Goal: Task Accomplishment & Management: Manage account settings

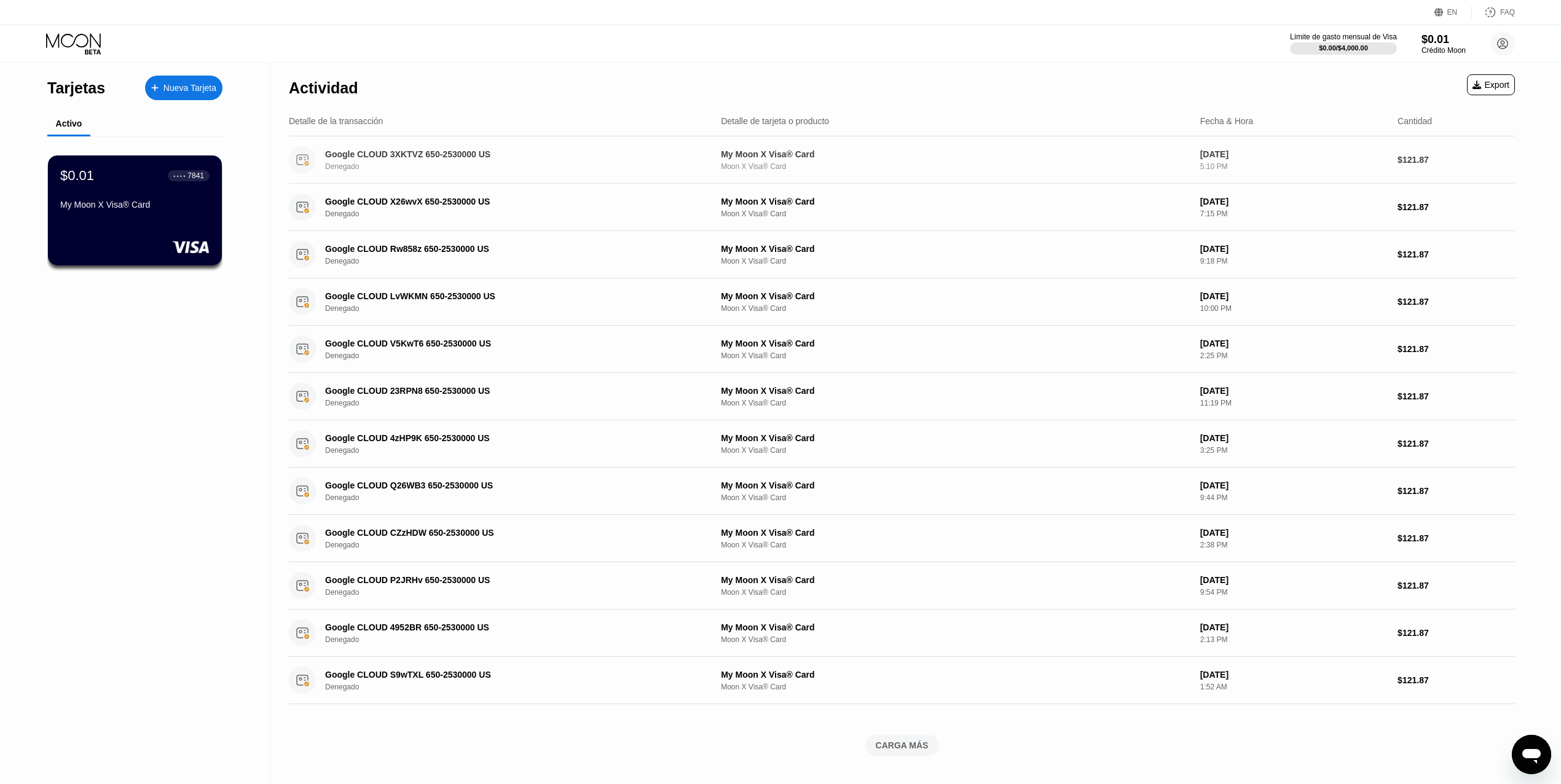
click at [492, 161] on div "Google CLOUD 3XKTVZ 650-2530000 US Denegado" at bounding box center [515, 160] width 380 height 21
click at [195, 179] on div "7841" at bounding box center [195, 175] width 16 height 9
click at [150, 182] on div "$0.01 ● ● ● ● 7841" at bounding box center [135, 175] width 150 height 16
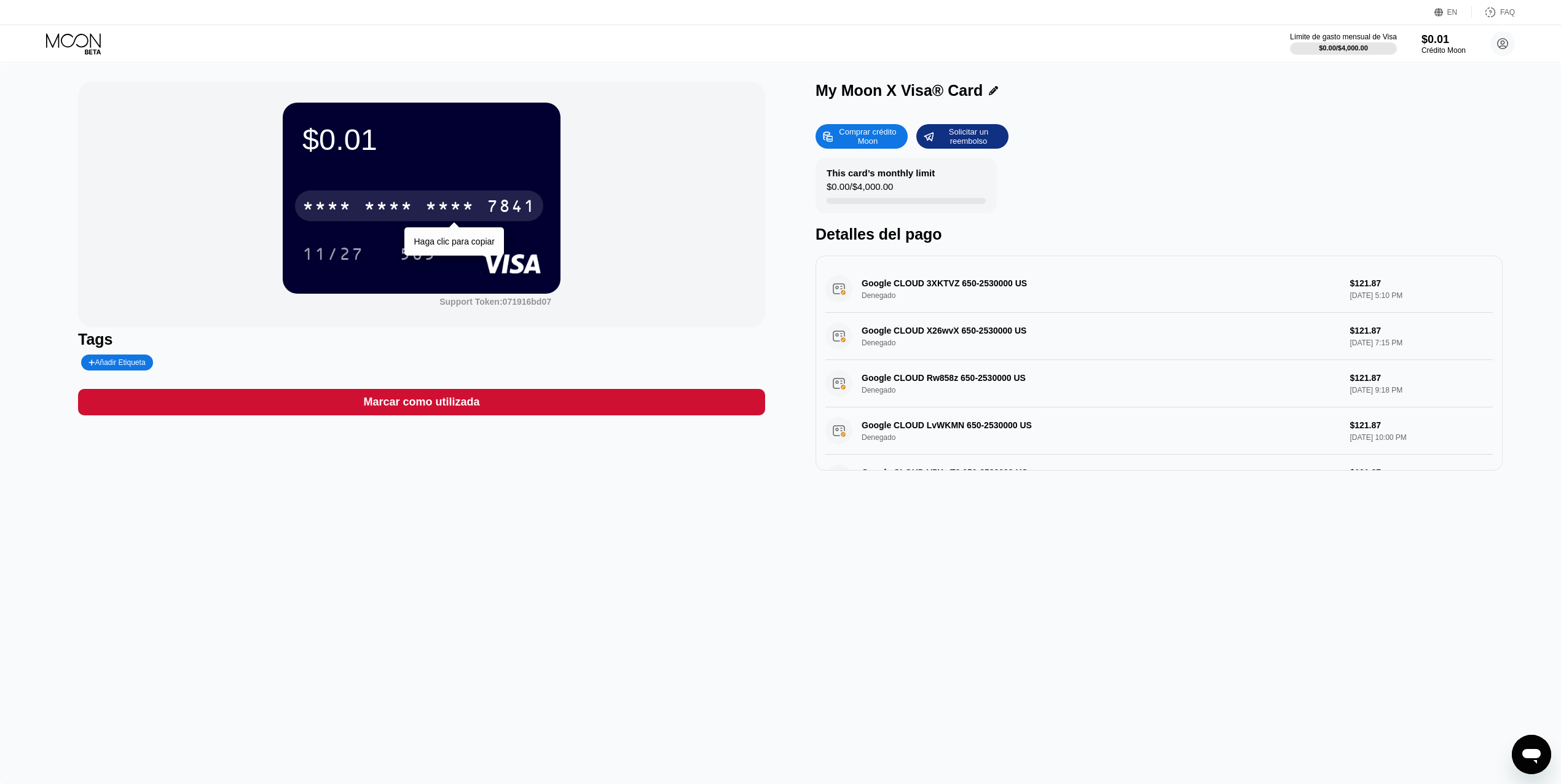
click at [475, 207] on div "* * * * * * * * * * * * 7841" at bounding box center [419, 206] width 248 height 31
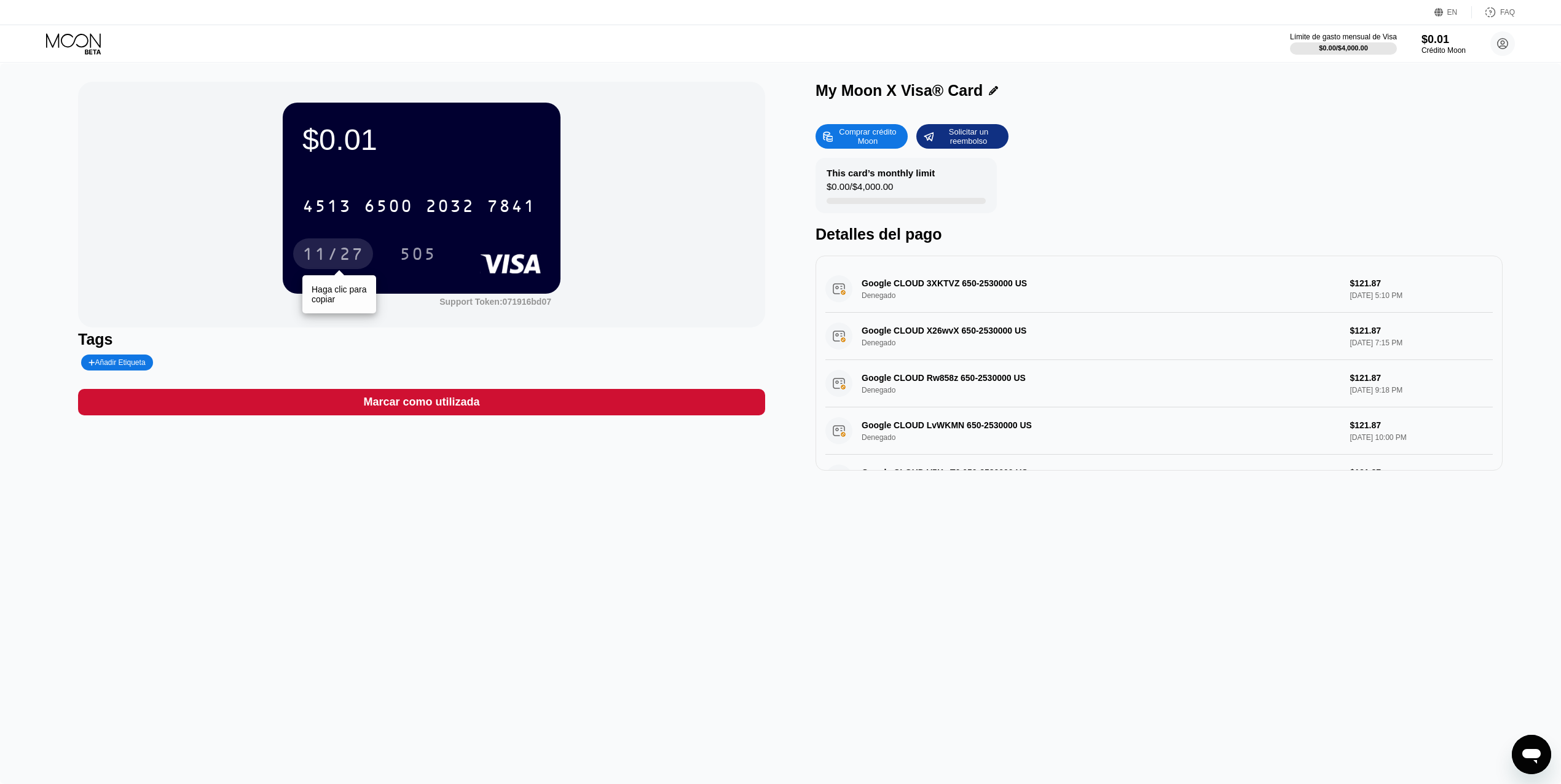
click at [335, 254] on div "11/27" at bounding box center [333, 255] width 61 height 20
click at [89, 47] on icon at bounding box center [74, 44] width 57 height 21
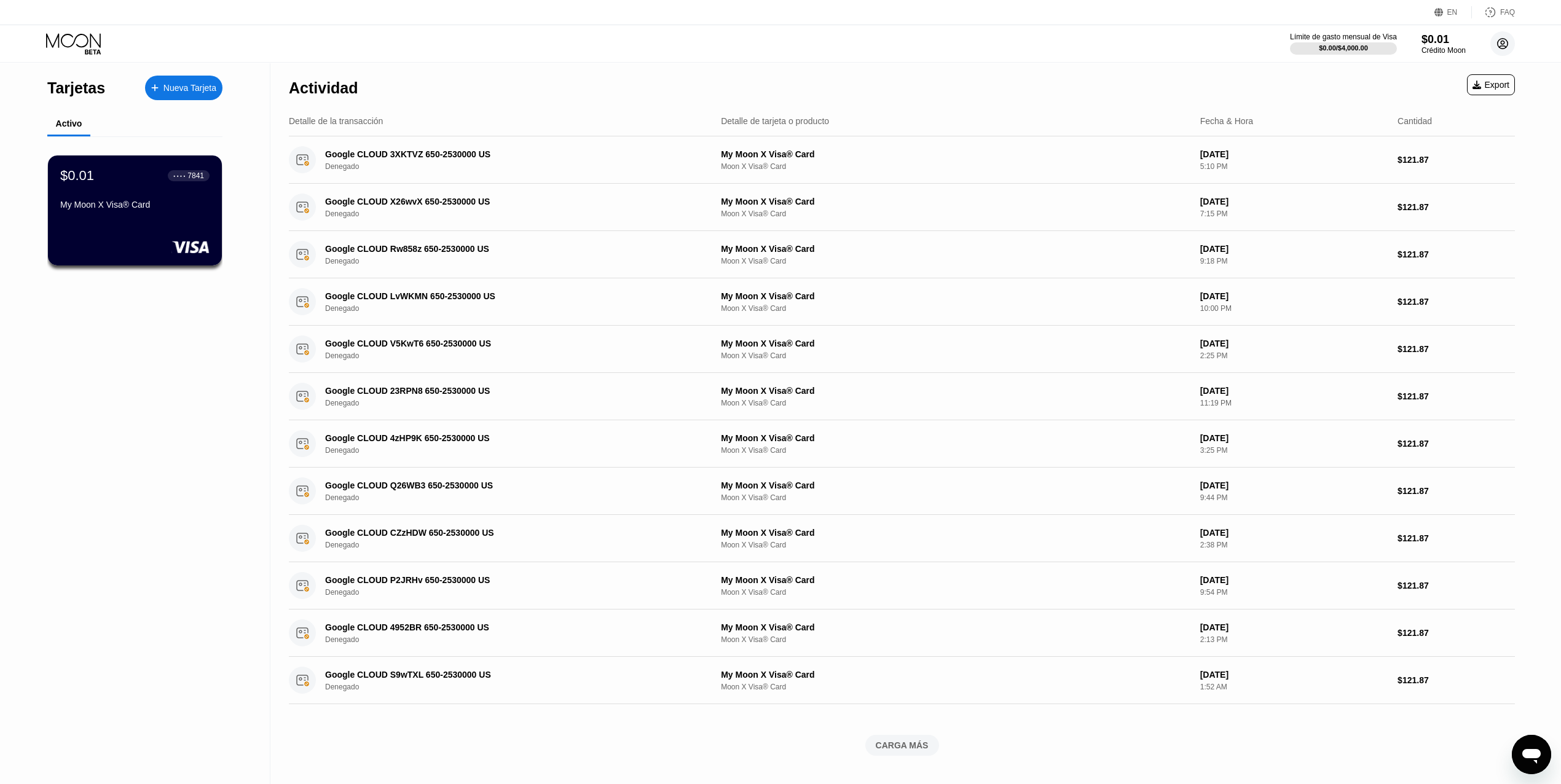
click at [1501, 51] on circle at bounding box center [1502, 44] width 25 height 25
click at [1447, 281] on div "Cerrar sesión" at bounding box center [1435, 286] width 51 height 10
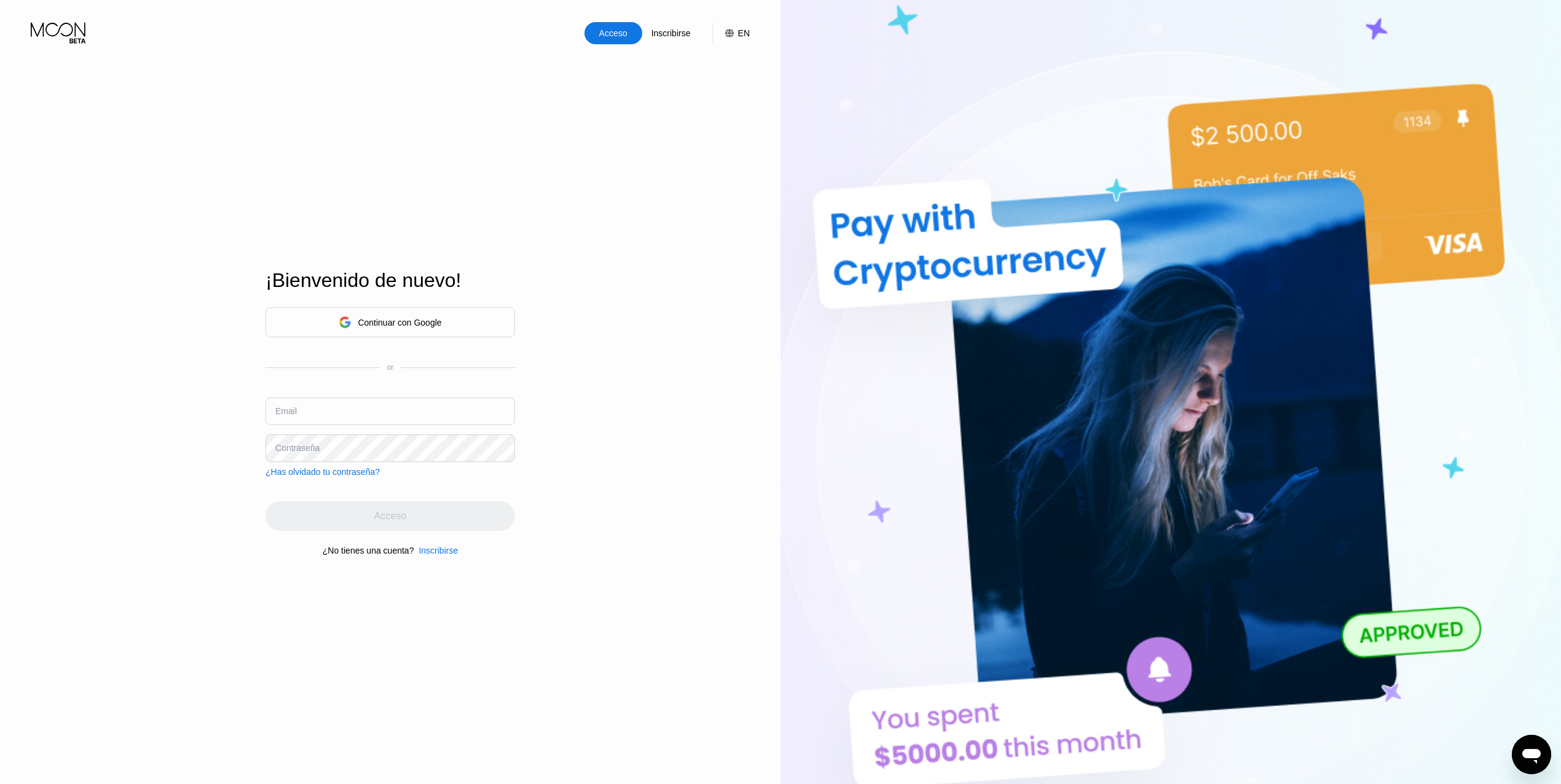
click at [457, 317] on div "Continuar con Google" at bounding box center [390, 322] width 249 height 30
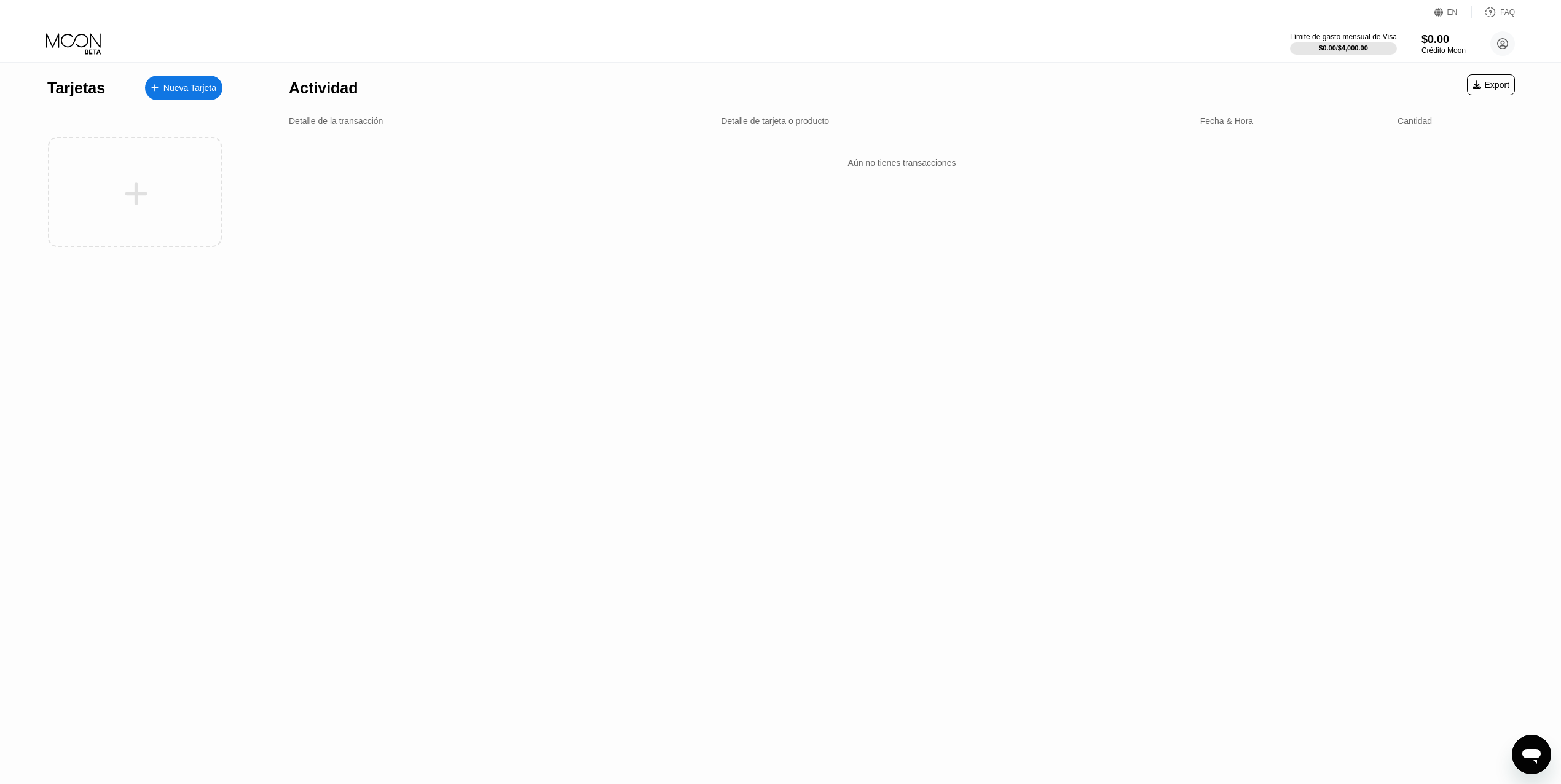
click at [181, 77] on div "Nueva Tarjeta" at bounding box center [183, 88] width 78 height 25
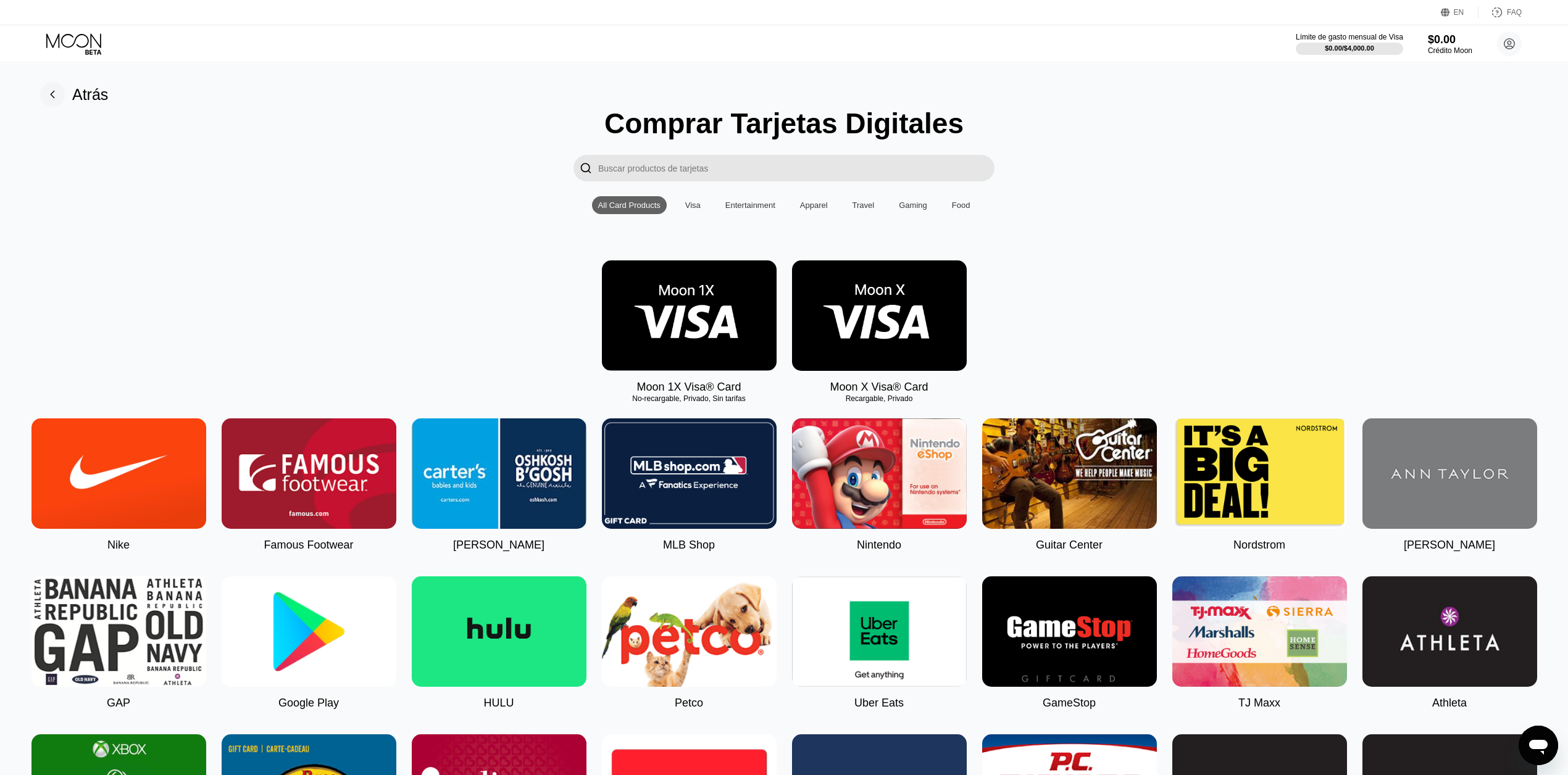
click at [907, 336] on img at bounding box center [880, 315] width 175 height 111
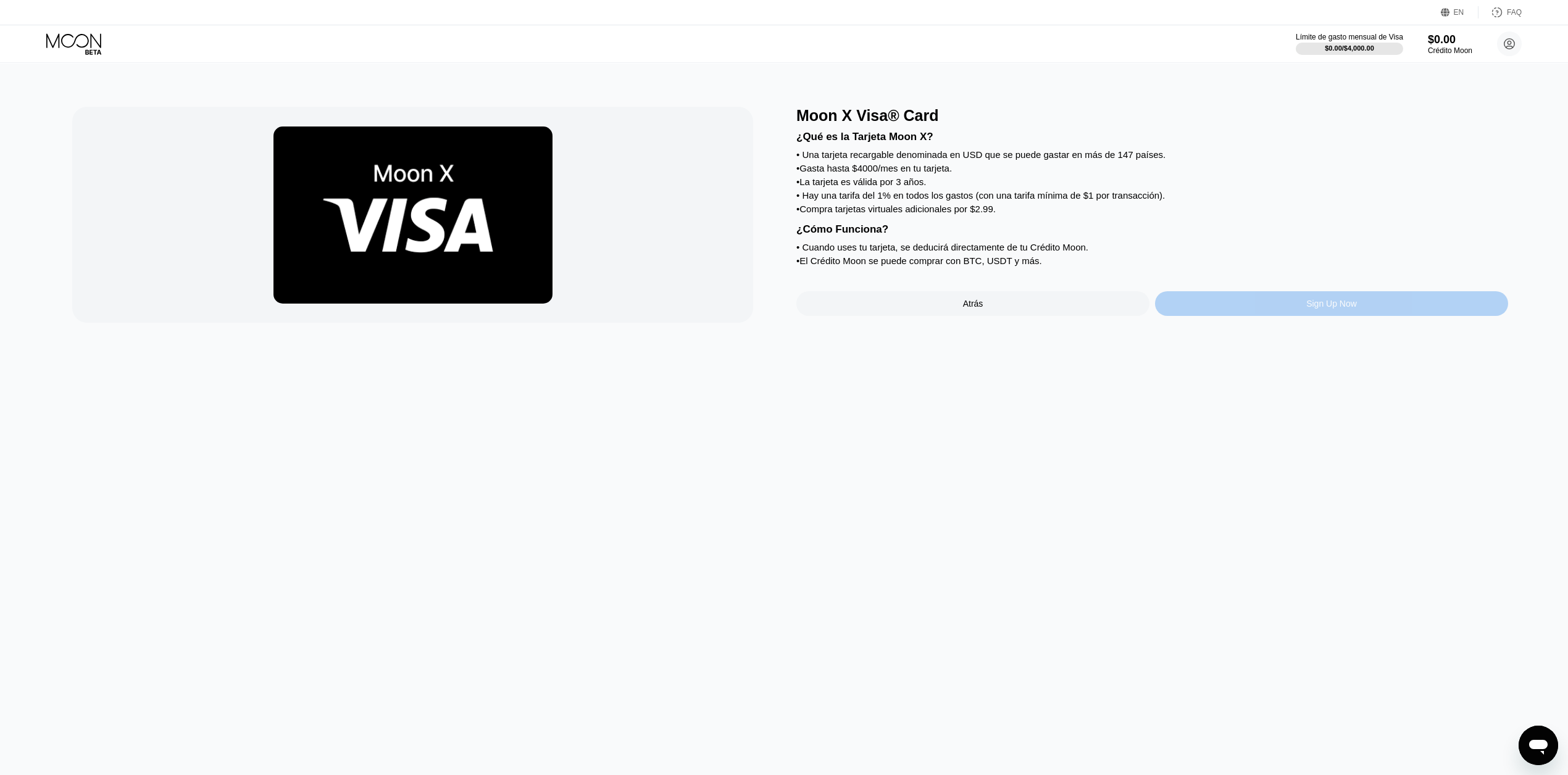
click at [1250, 316] on div "Sign Up Now" at bounding box center [1331, 303] width 353 height 25
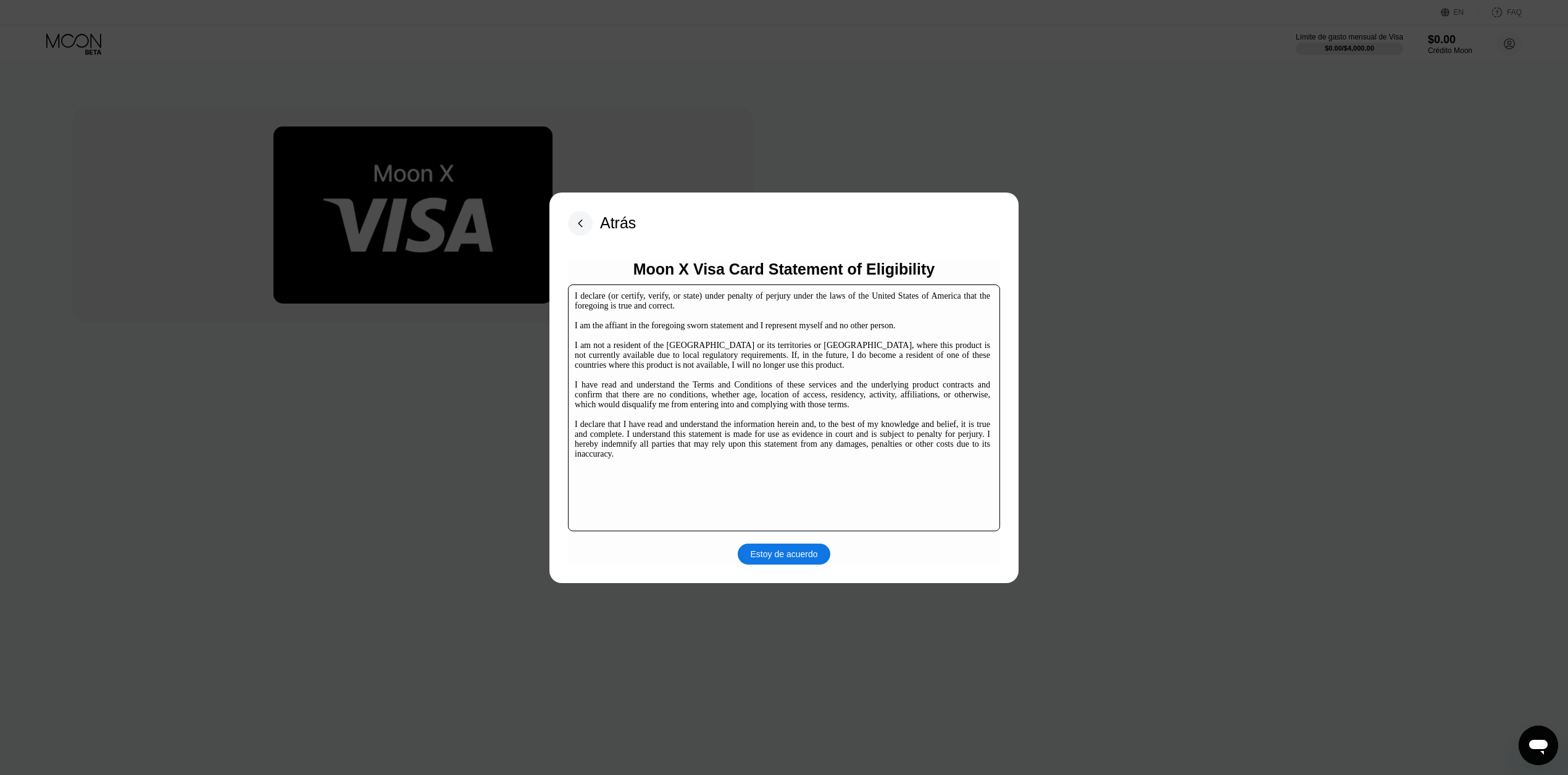
click at [788, 550] on div "Estoy de acuerdo" at bounding box center [784, 554] width 67 height 11
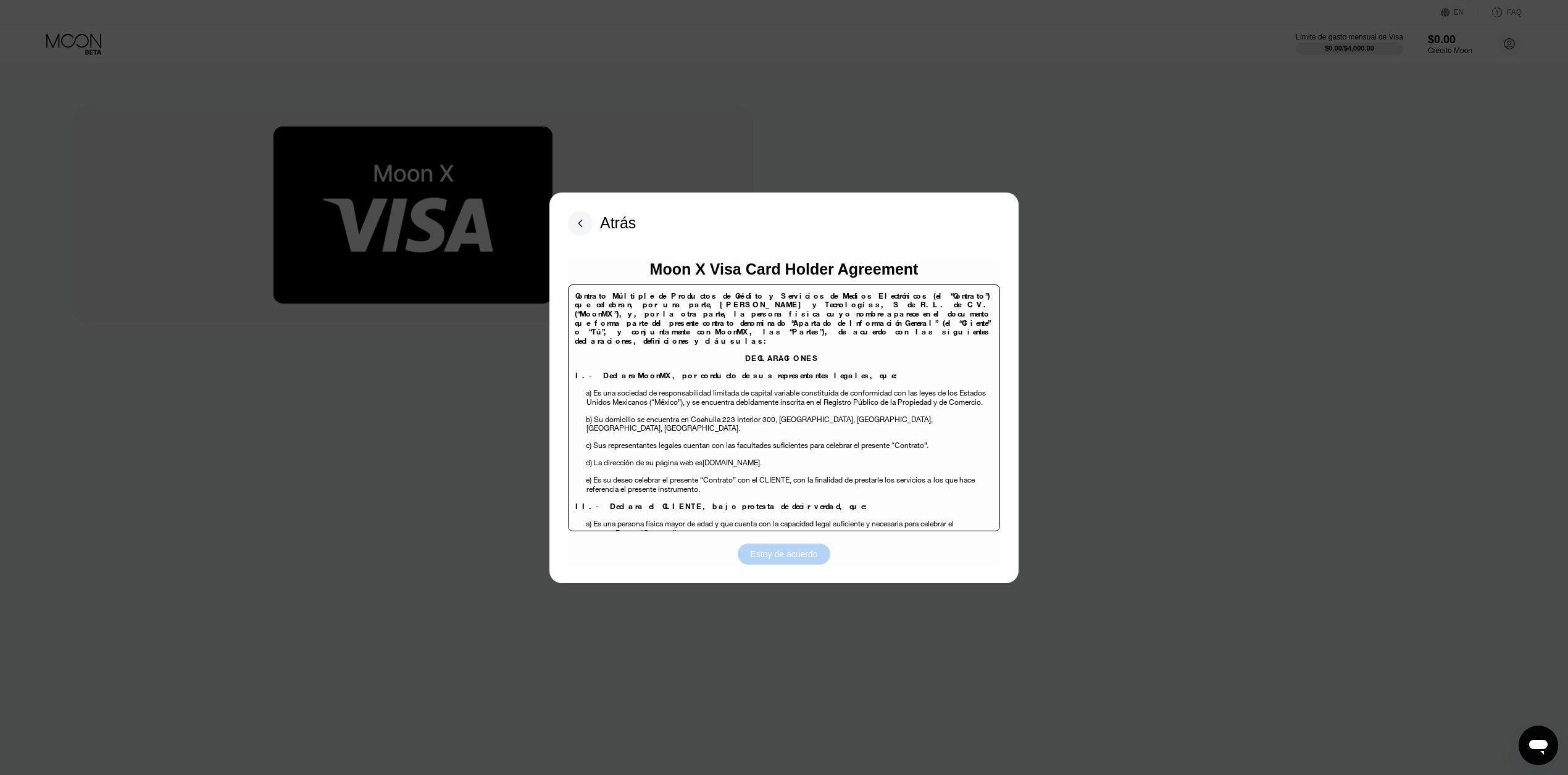
click at [790, 550] on div "Estoy de acuerdo" at bounding box center [784, 554] width 67 height 11
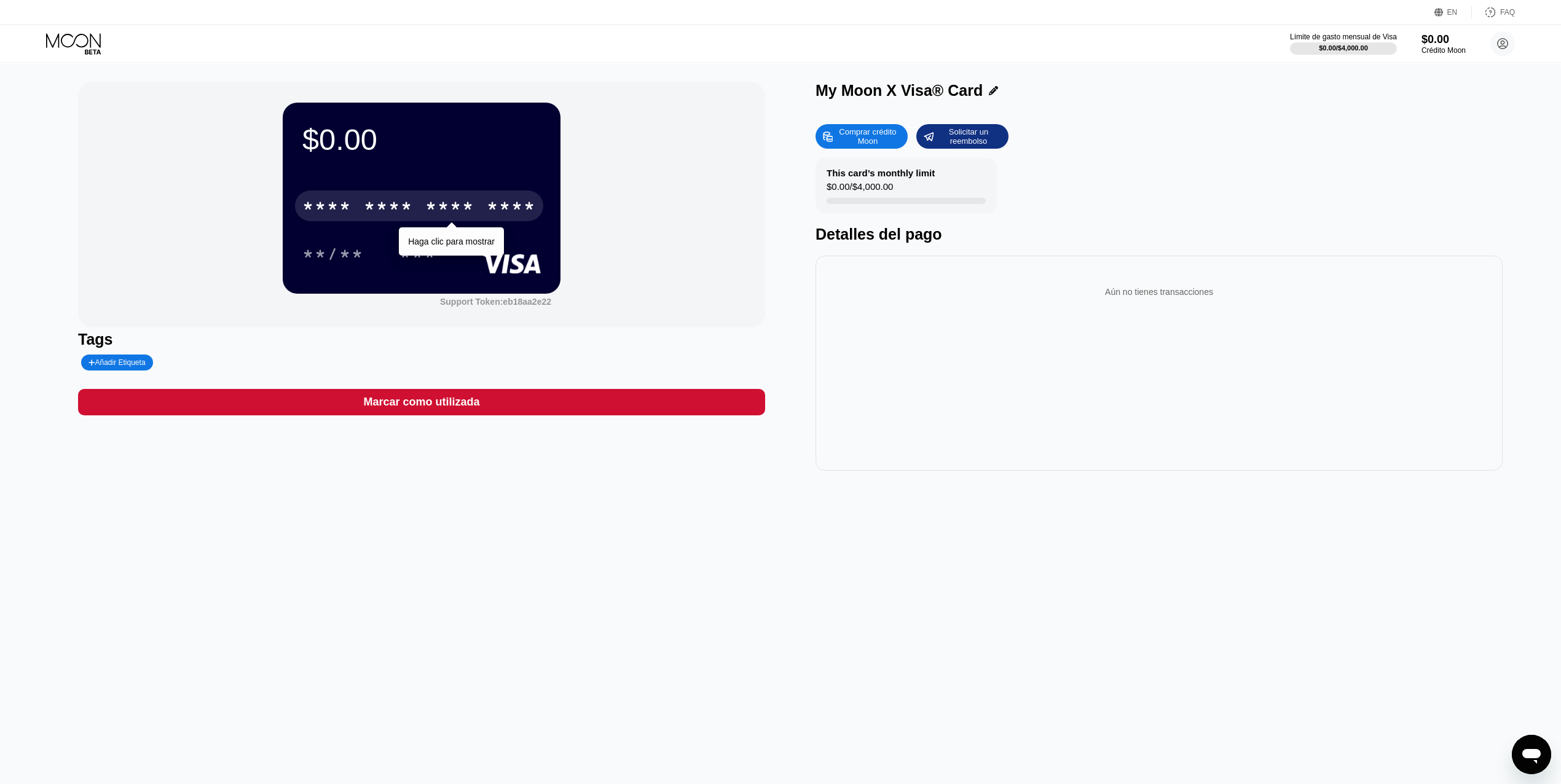
click at [495, 195] on div "* * * * * * * * * * * * ****" at bounding box center [419, 206] width 248 height 31
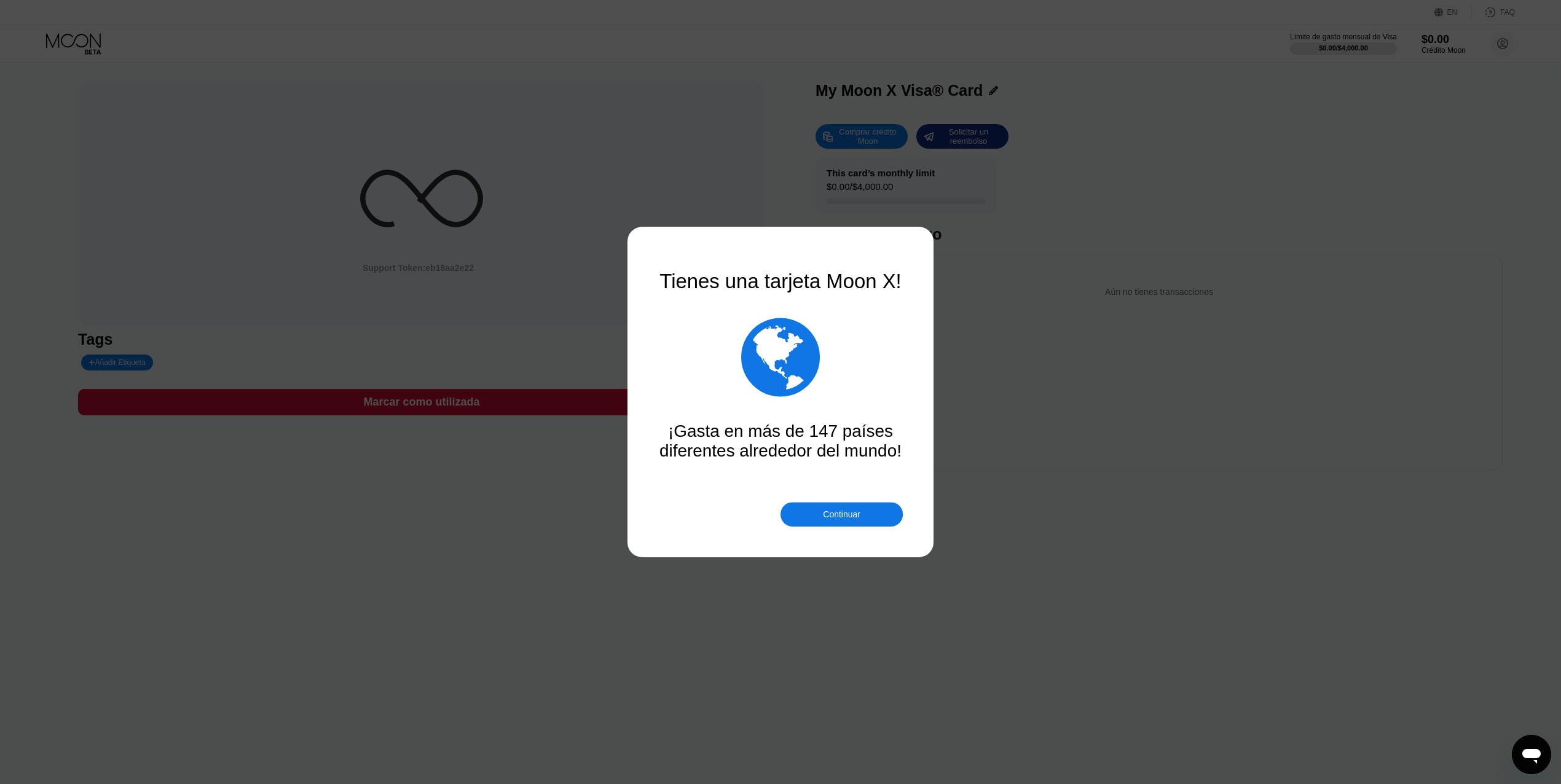
click at [856, 516] on div "Continuar" at bounding box center [841, 514] width 37 height 10
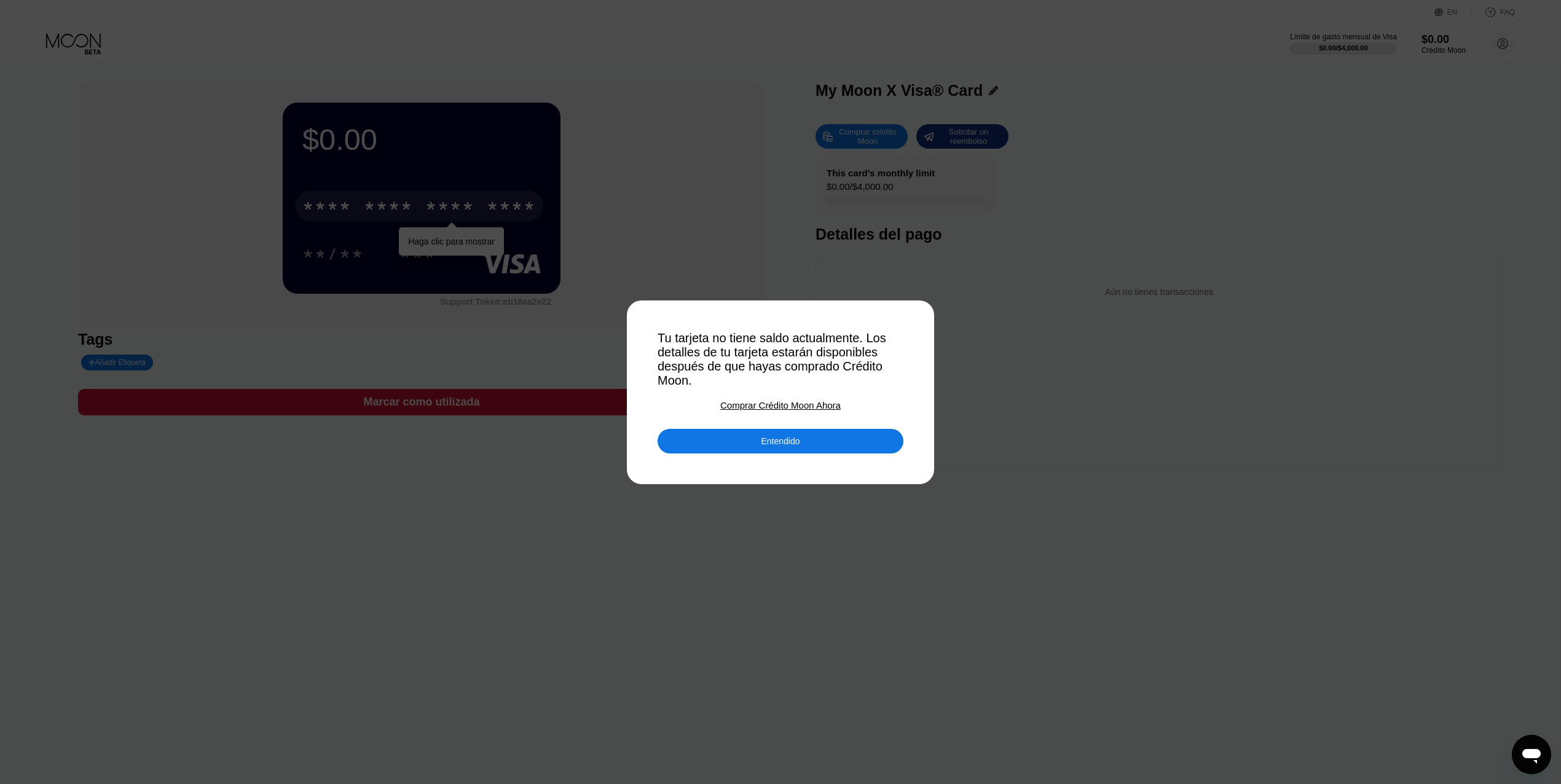
click at [790, 446] on div "Entendido" at bounding box center [779, 440] width 38 height 11
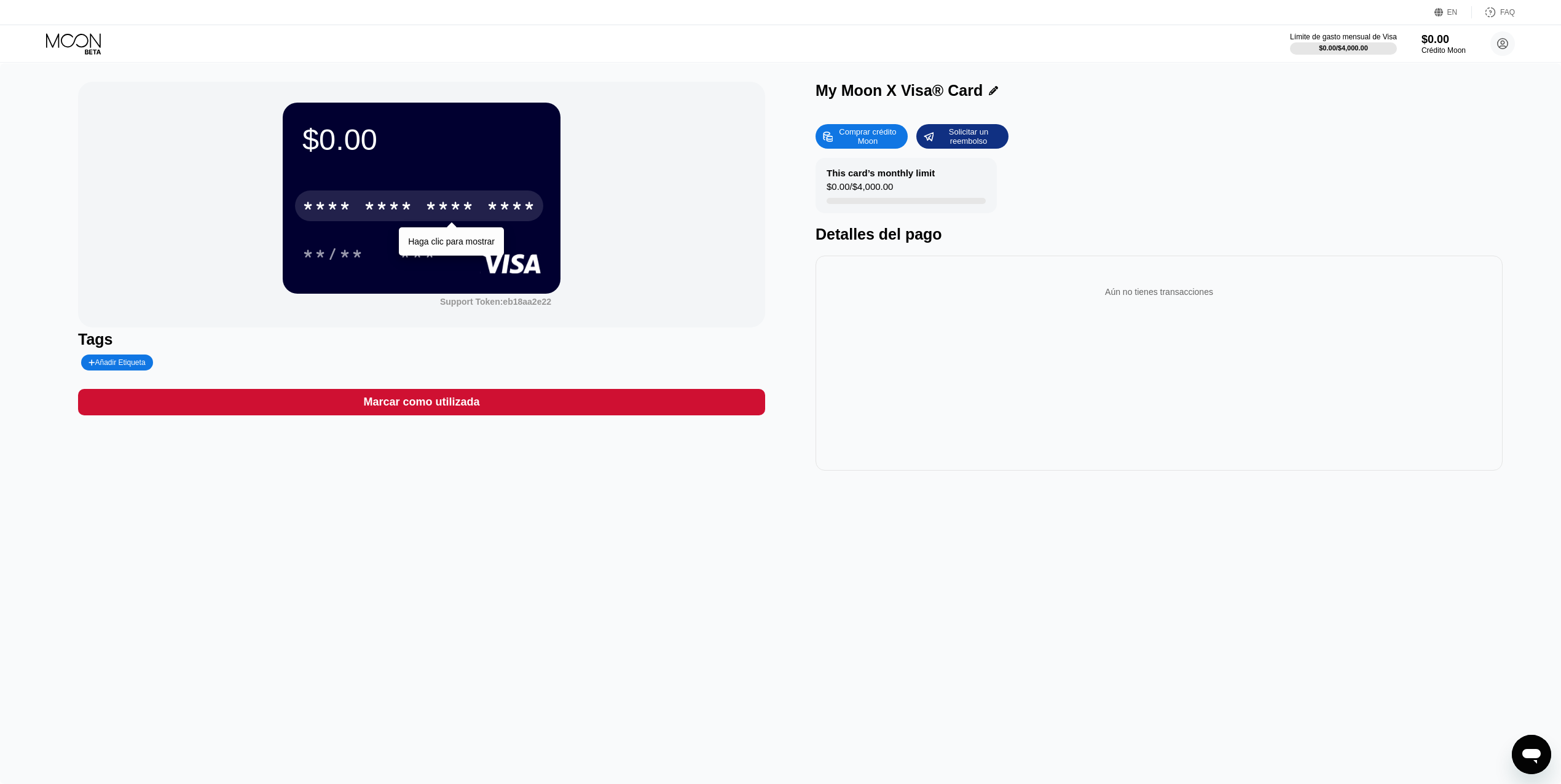
click at [504, 215] on div "****" at bounding box center [511, 207] width 50 height 20
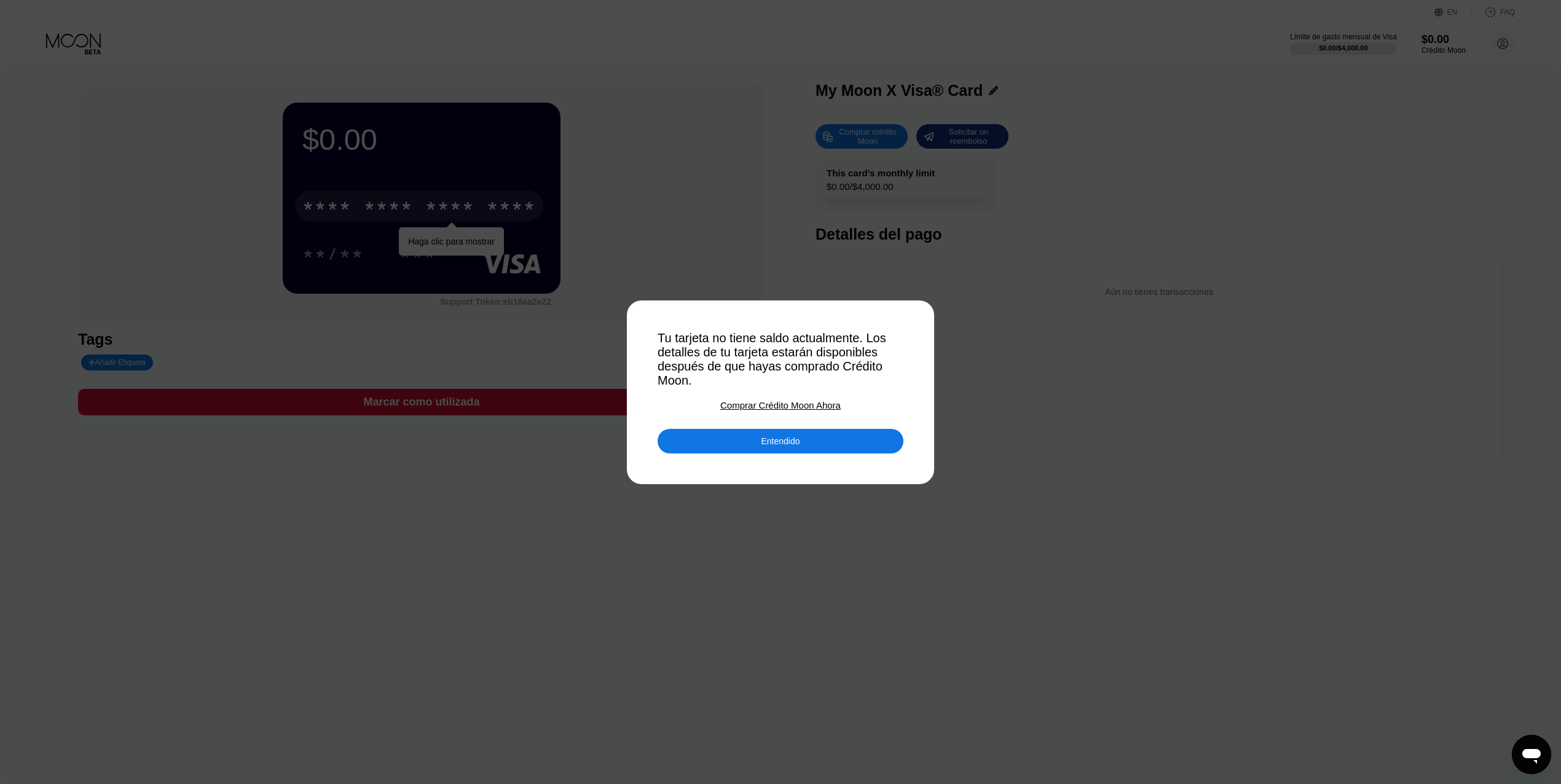
click at [795, 435] on div "Entendido" at bounding box center [780, 441] width 246 height 25
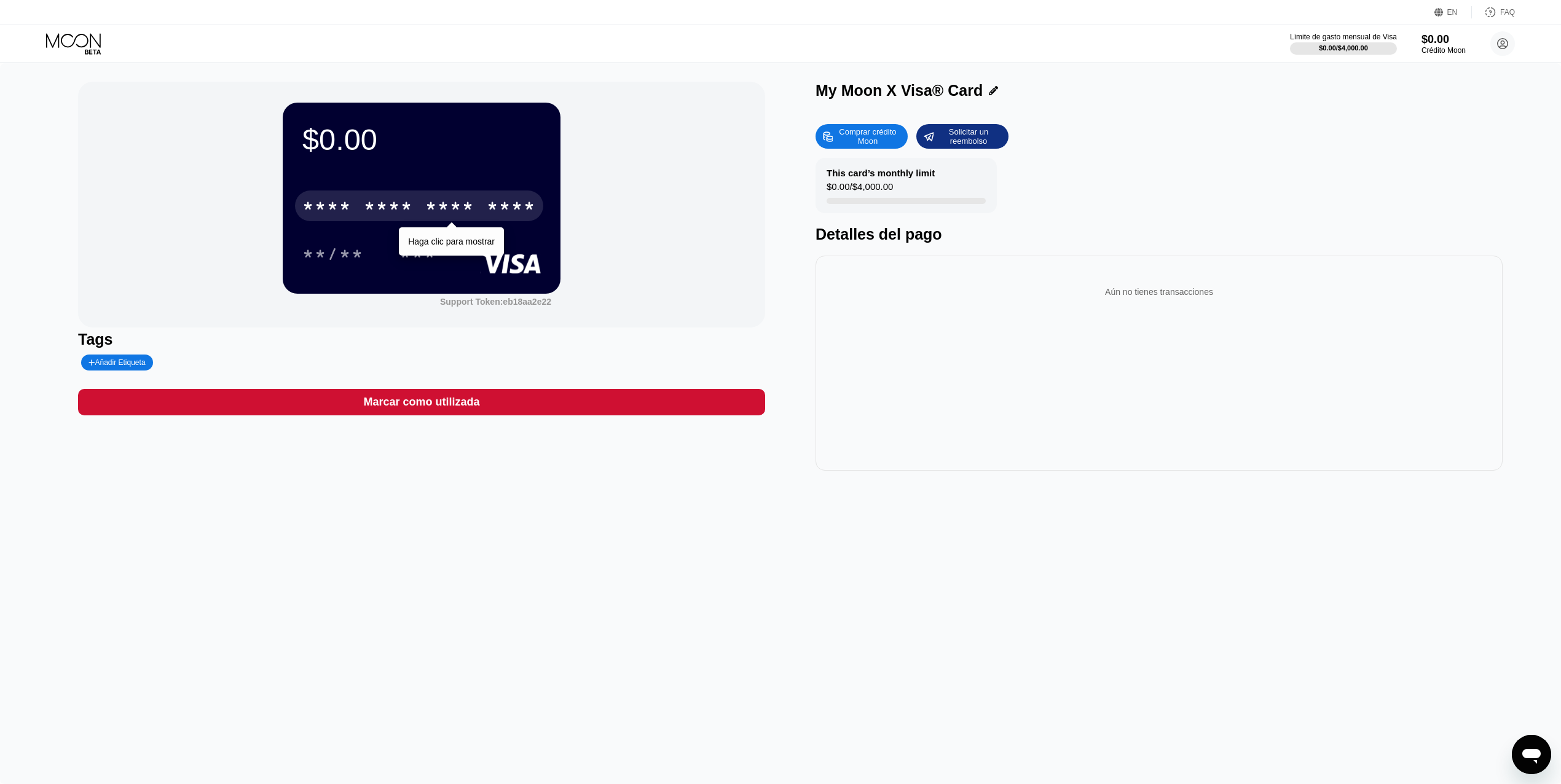
click at [871, 143] on div "Comprar crédito Moon" at bounding box center [867, 136] width 67 height 20
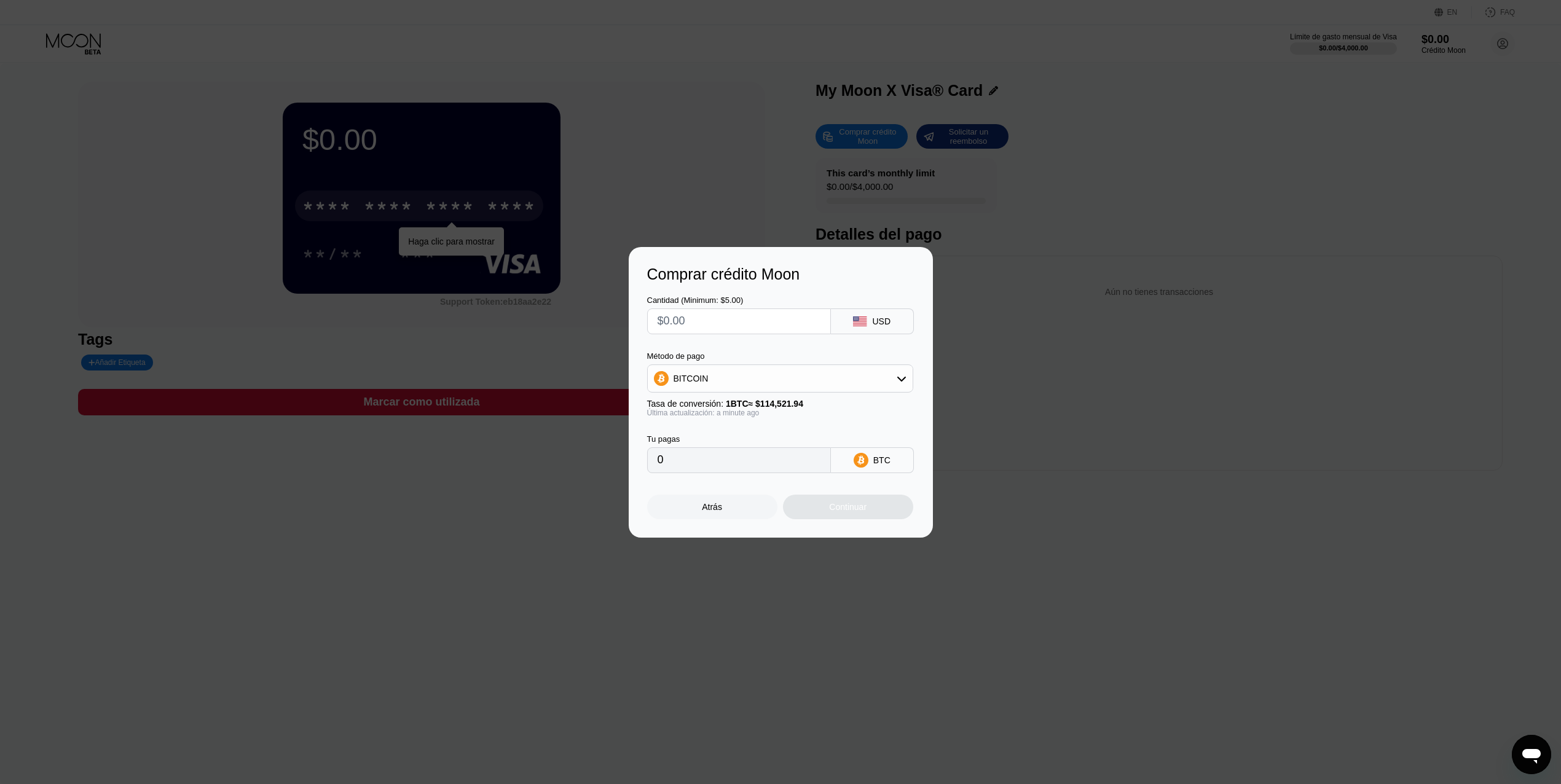
click at [763, 128] on div at bounding box center [786, 392] width 1573 height 784
click at [736, 512] on div "Atrás" at bounding box center [712, 507] width 131 height 25
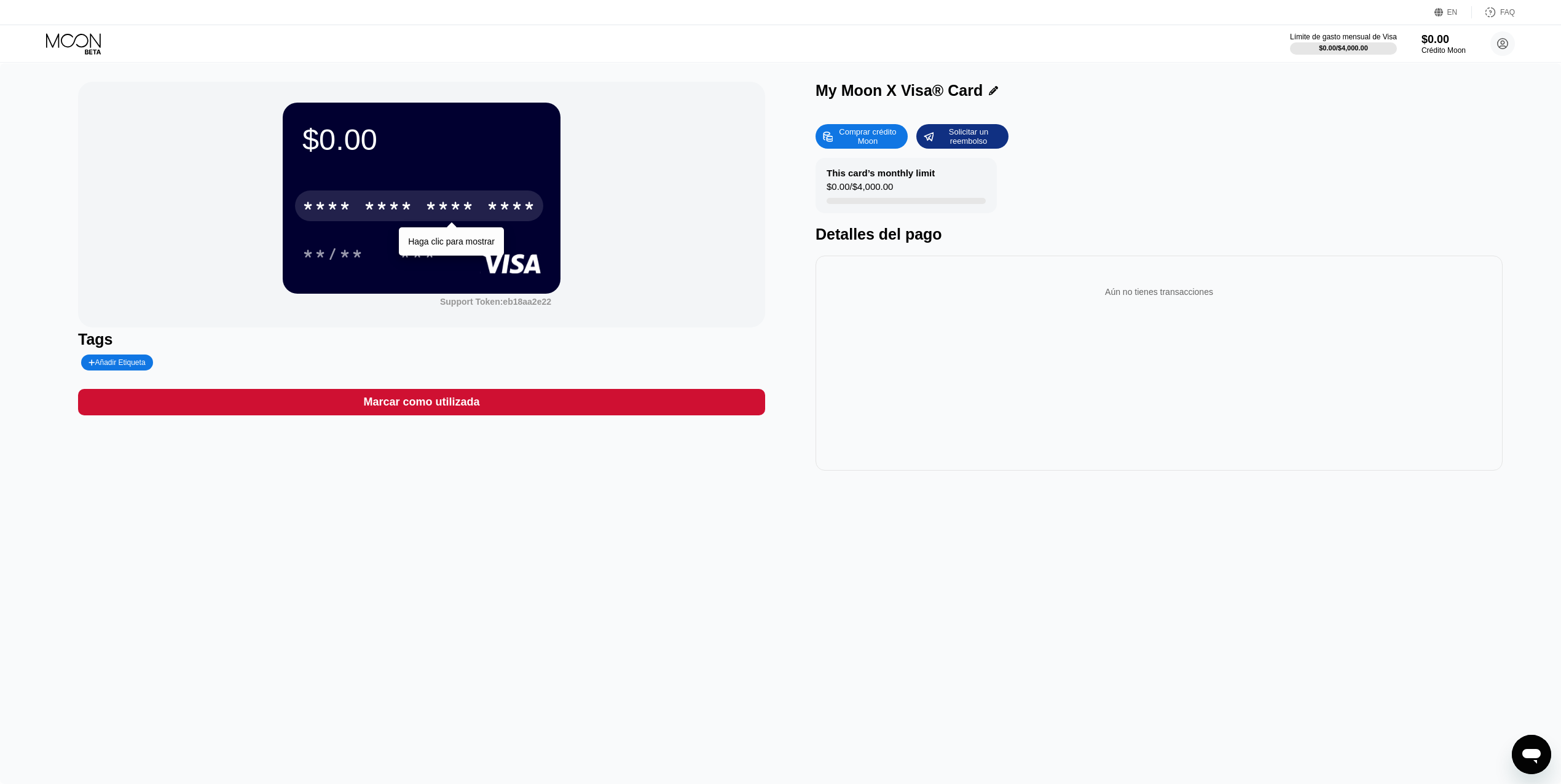
click at [976, 128] on div "Solicitar un reembolso" at bounding box center [968, 136] width 67 height 20
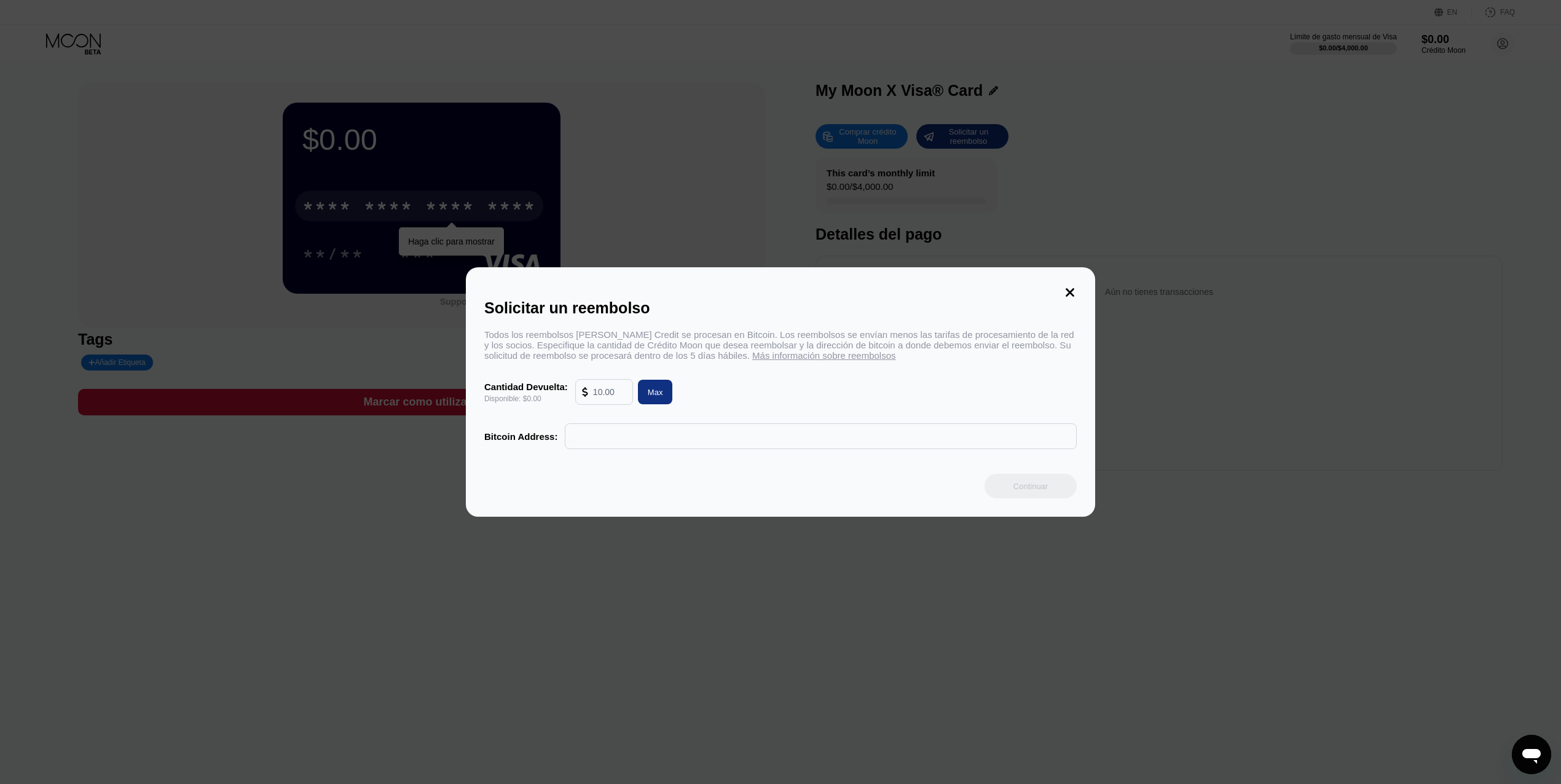
click at [612, 404] on div at bounding box center [604, 392] width 58 height 26
click at [612, 404] on input "text" at bounding box center [609, 392] width 33 height 25
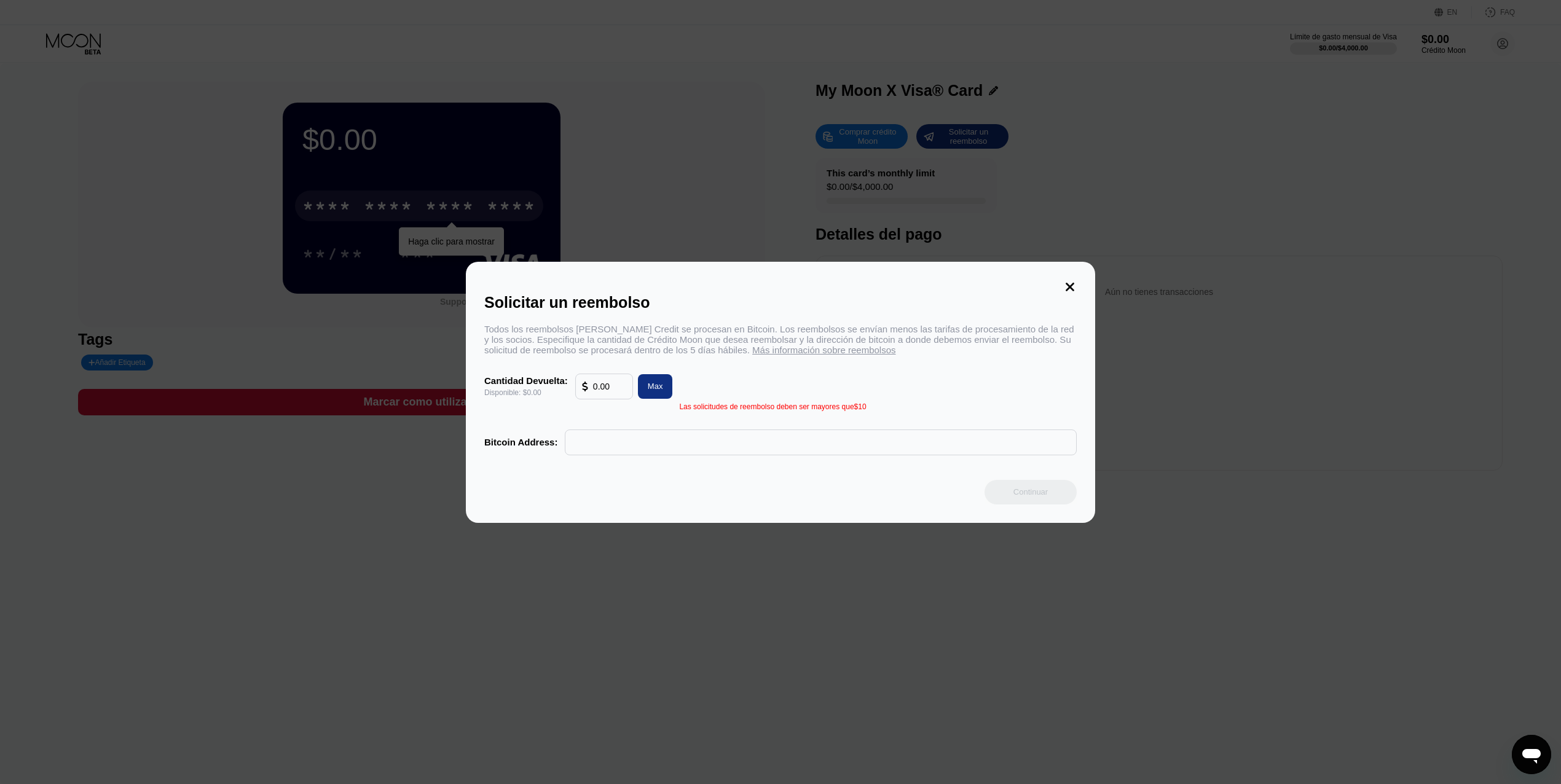
drag, startPoint x: 613, startPoint y: 392, endPoint x: 582, endPoint y: 393, distance: 31.0
click at [582, 393] on div "0.00" at bounding box center [604, 386] width 44 height 25
type input "0.00"
click at [1067, 283] on icon at bounding box center [1069, 287] width 9 height 9
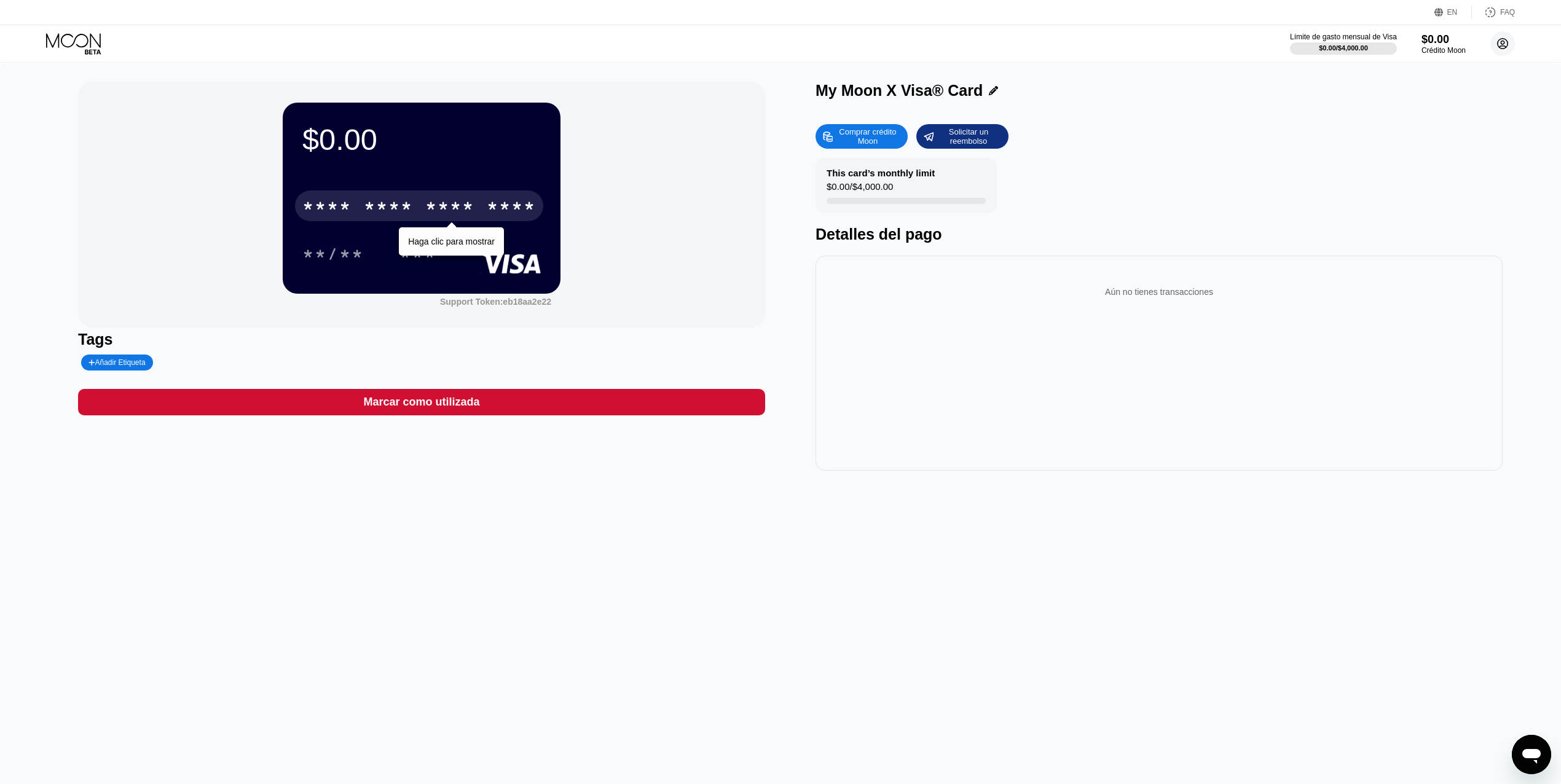
click at [1505, 45] on circle at bounding box center [1502, 44] width 25 height 25
click at [1438, 282] on div "Cerrar sesión" at bounding box center [1435, 286] width 51 height 10
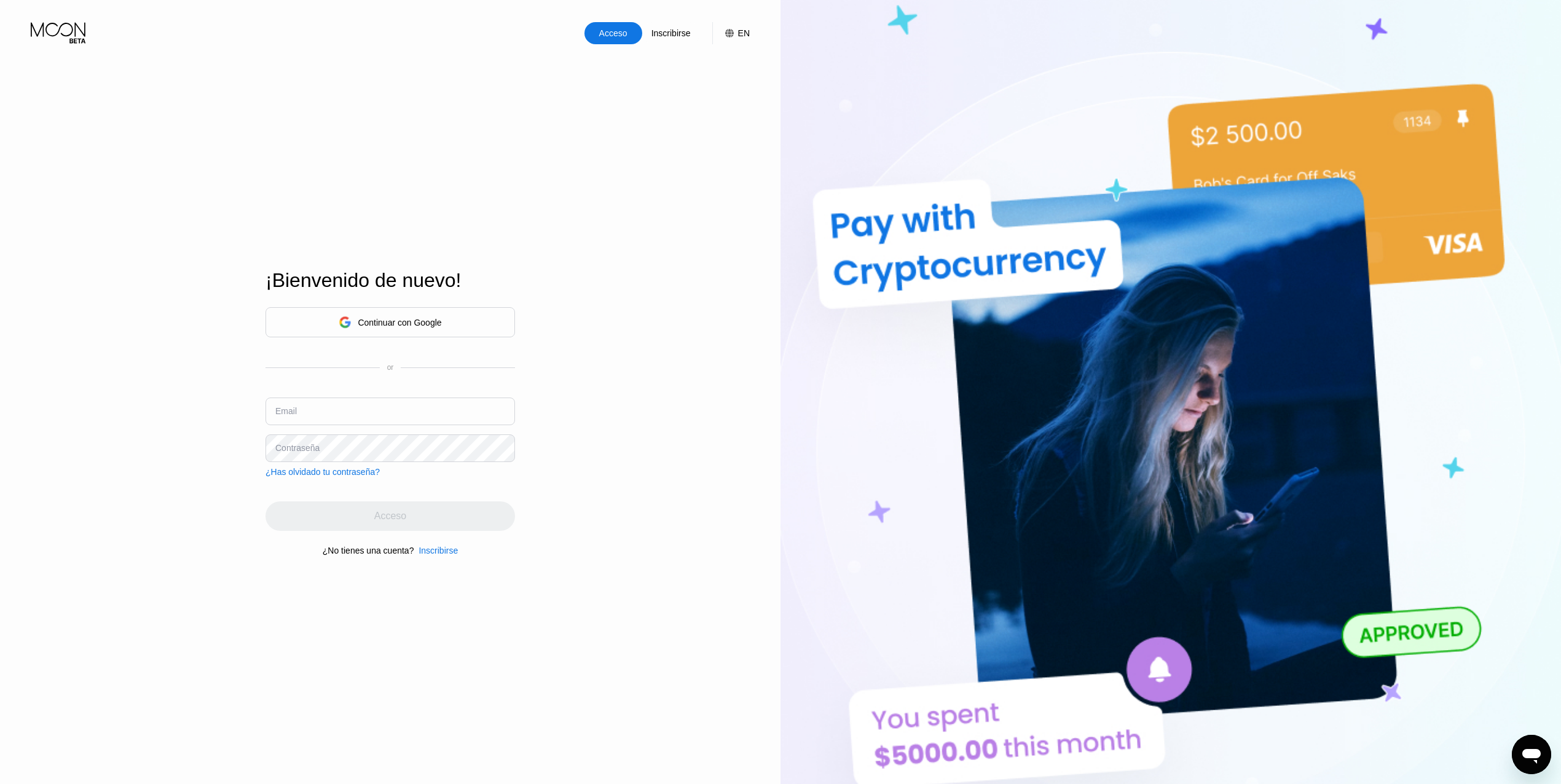
click at [462, 311] on div "Continuar con Google" at bounding box center [390, 322] width 249 height 30
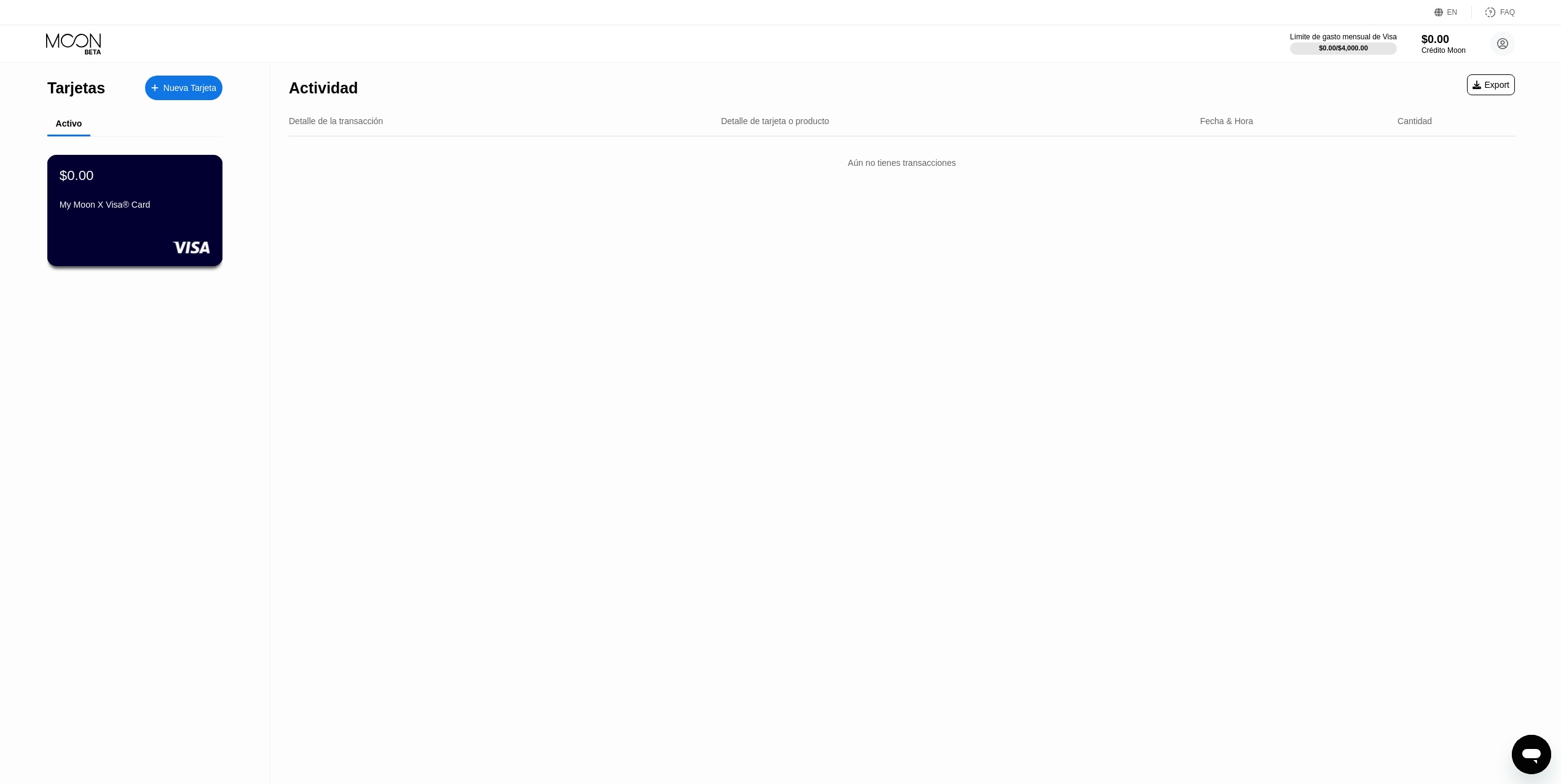
click at [185, 220] on div "$0.00 My Moon X Visa® Card" at bounding box center [135, 210] width 176 height 111
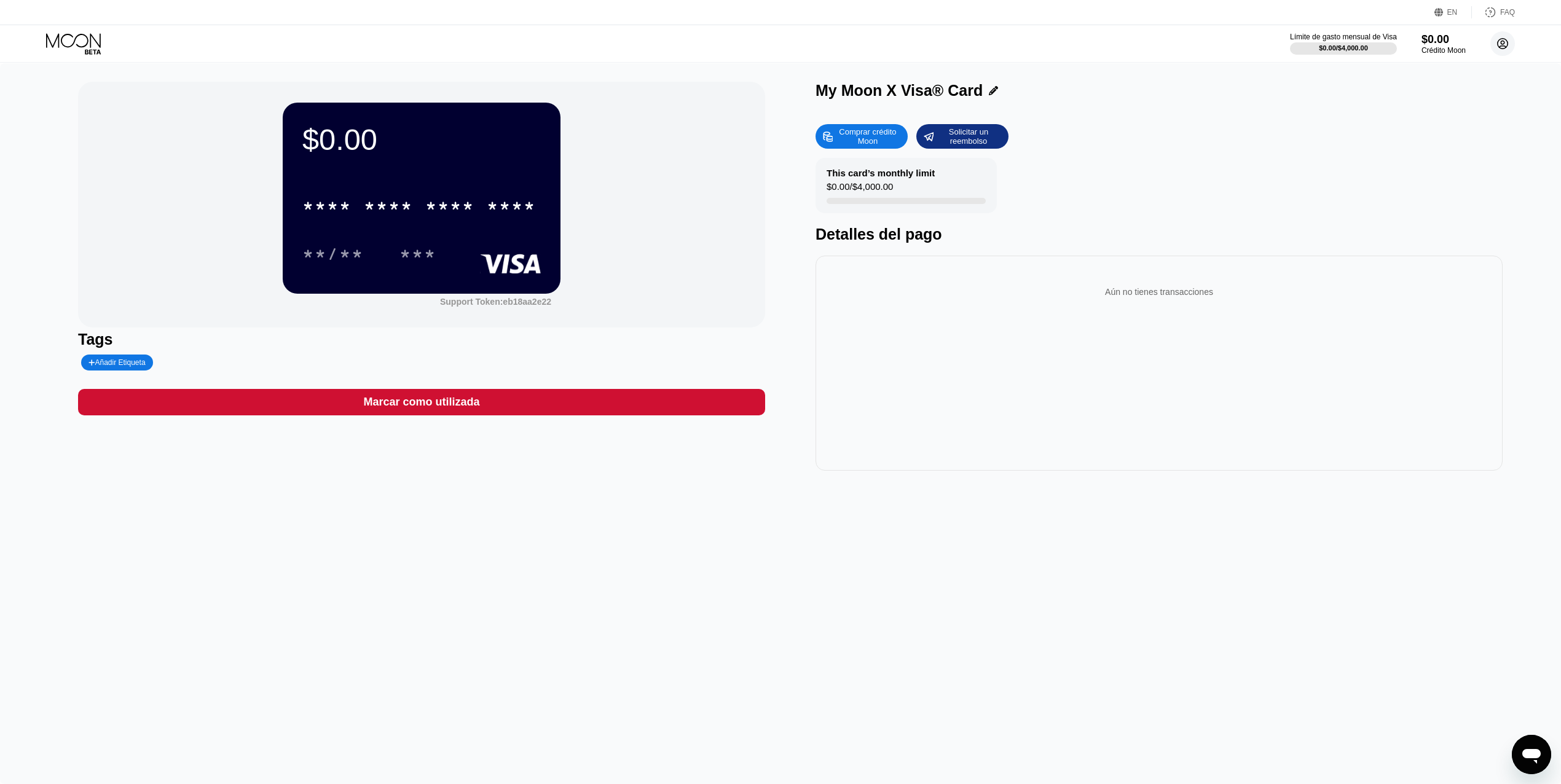
click at [1505, 43] on circle at bounding box center [1502, 44] width 25 height 25
click at [1425, 281] on div "Cerrar sesión" at bounding box center [1435, 286] width 51 height 10
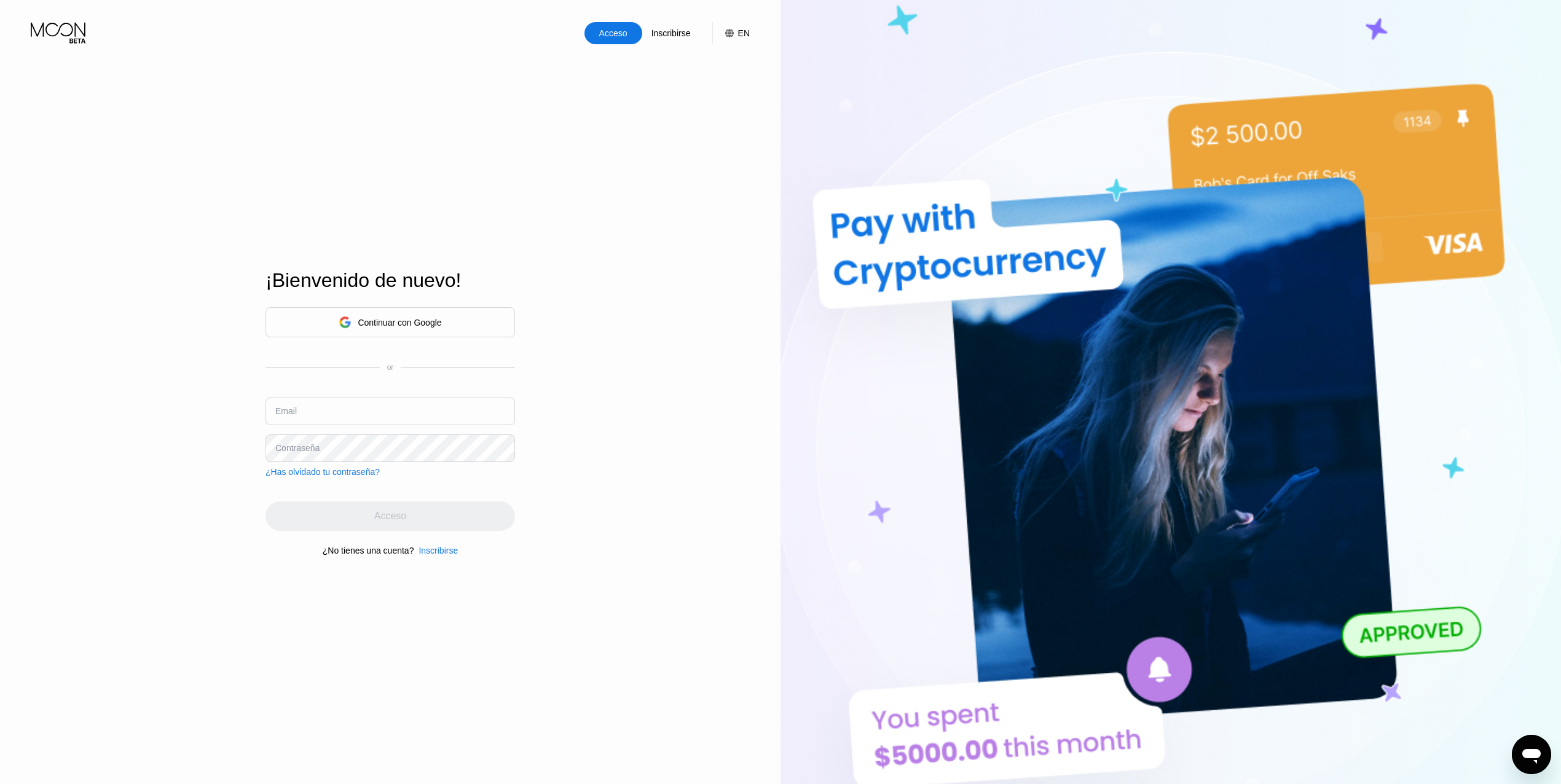
click at [453, 324] on div "Continuar con Google" at bounding box center [390, 322] width 249 height 30
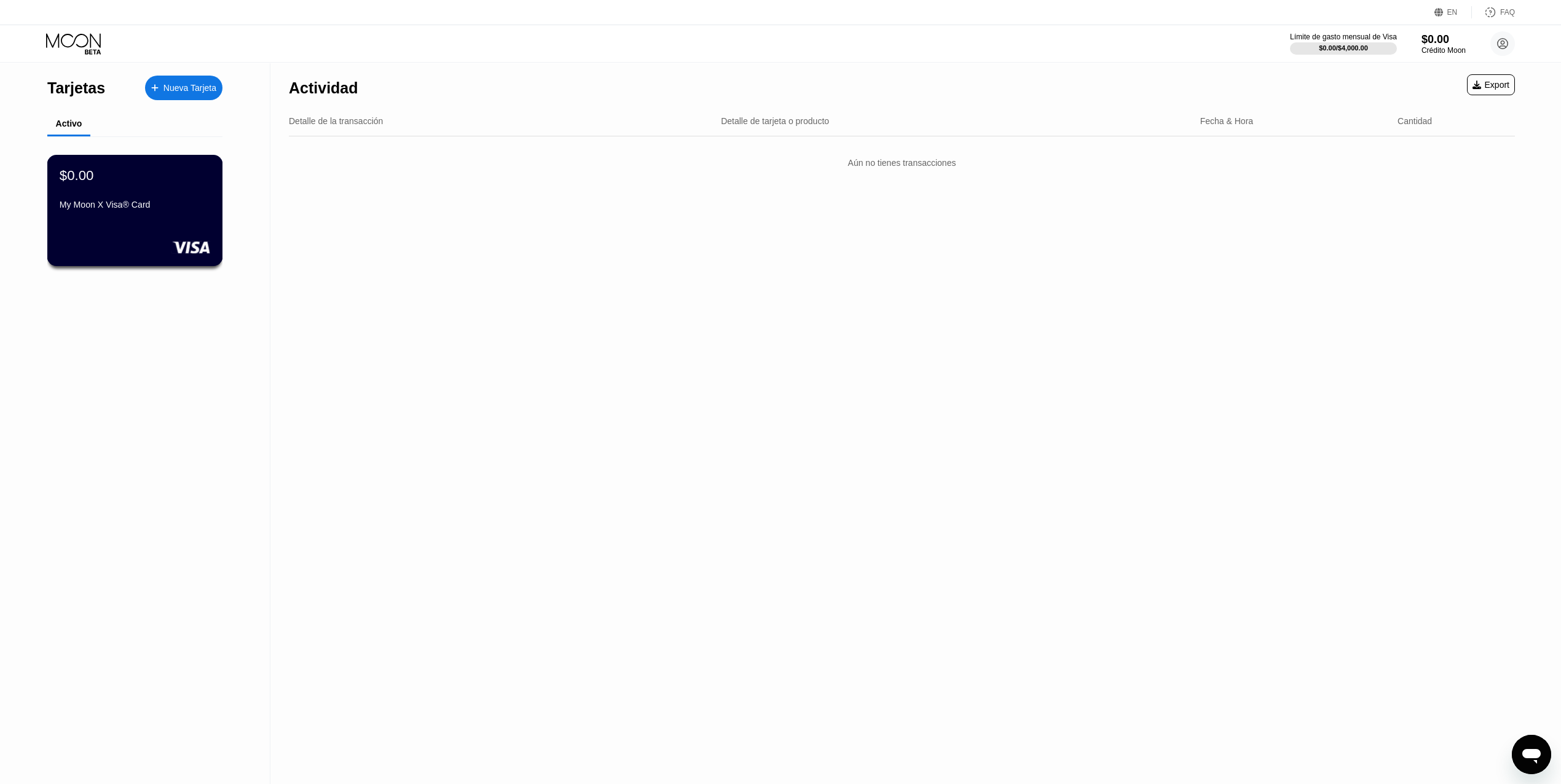
click at [163, 214] on div "My Moon X Visa® Card" at bounding box center [135, 206] width 150 height 15
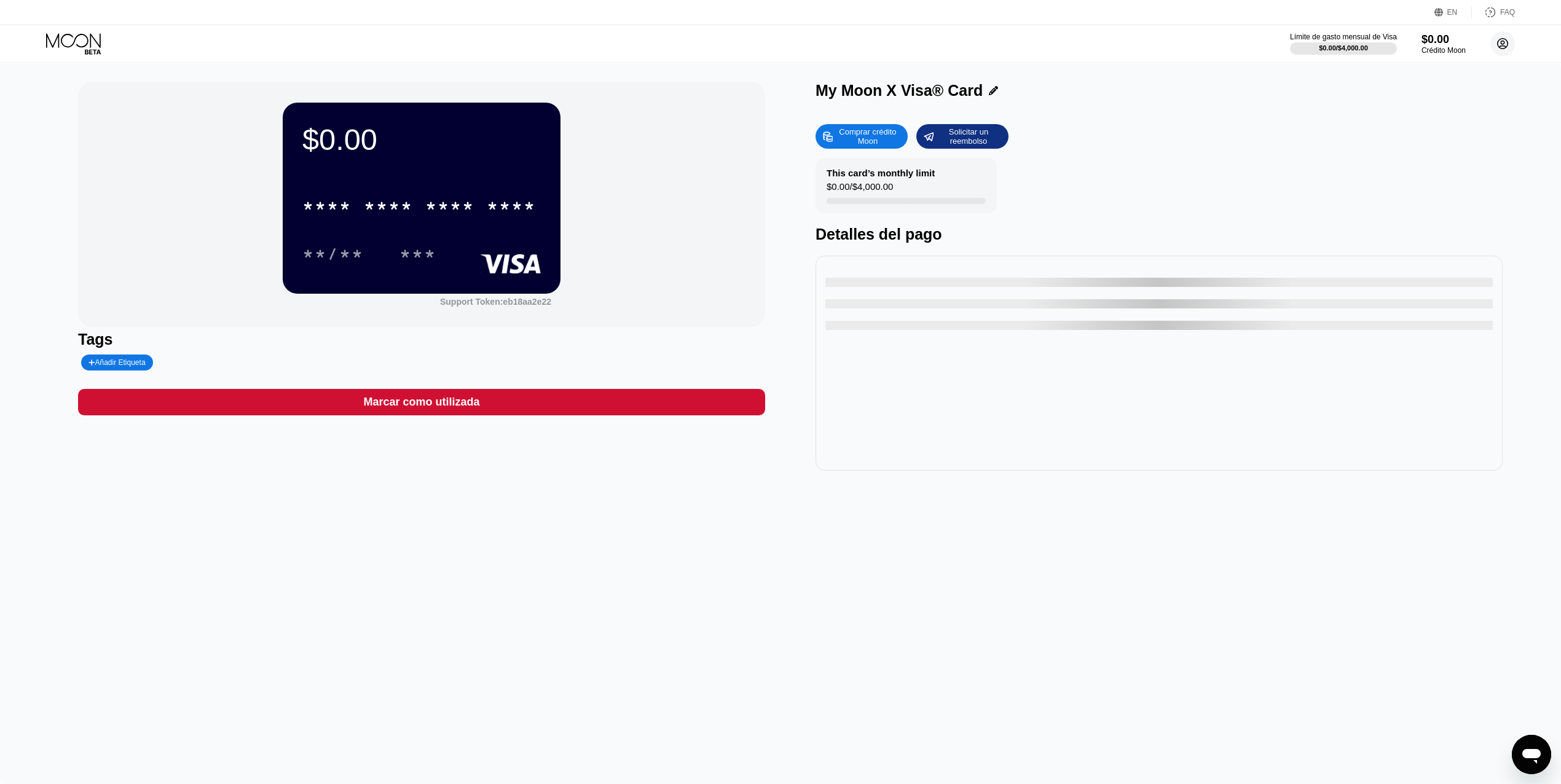
click at [1507, 45] on icon at bounding box center [1502, 44] width 10 height 10
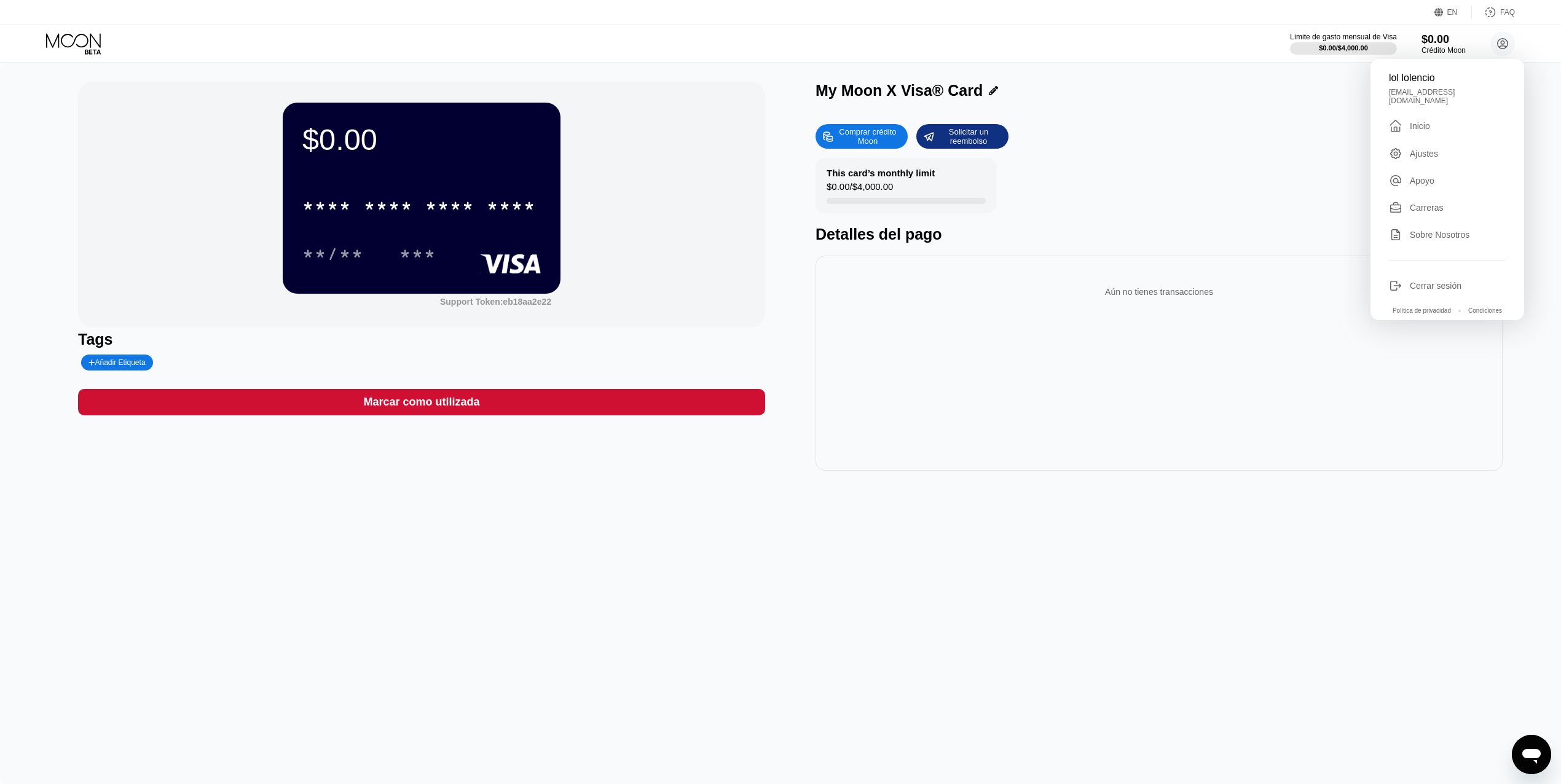
click at [1442, 281] on div "Cerrar sesión" at bounding box center [1435, 286] width 51 height 10
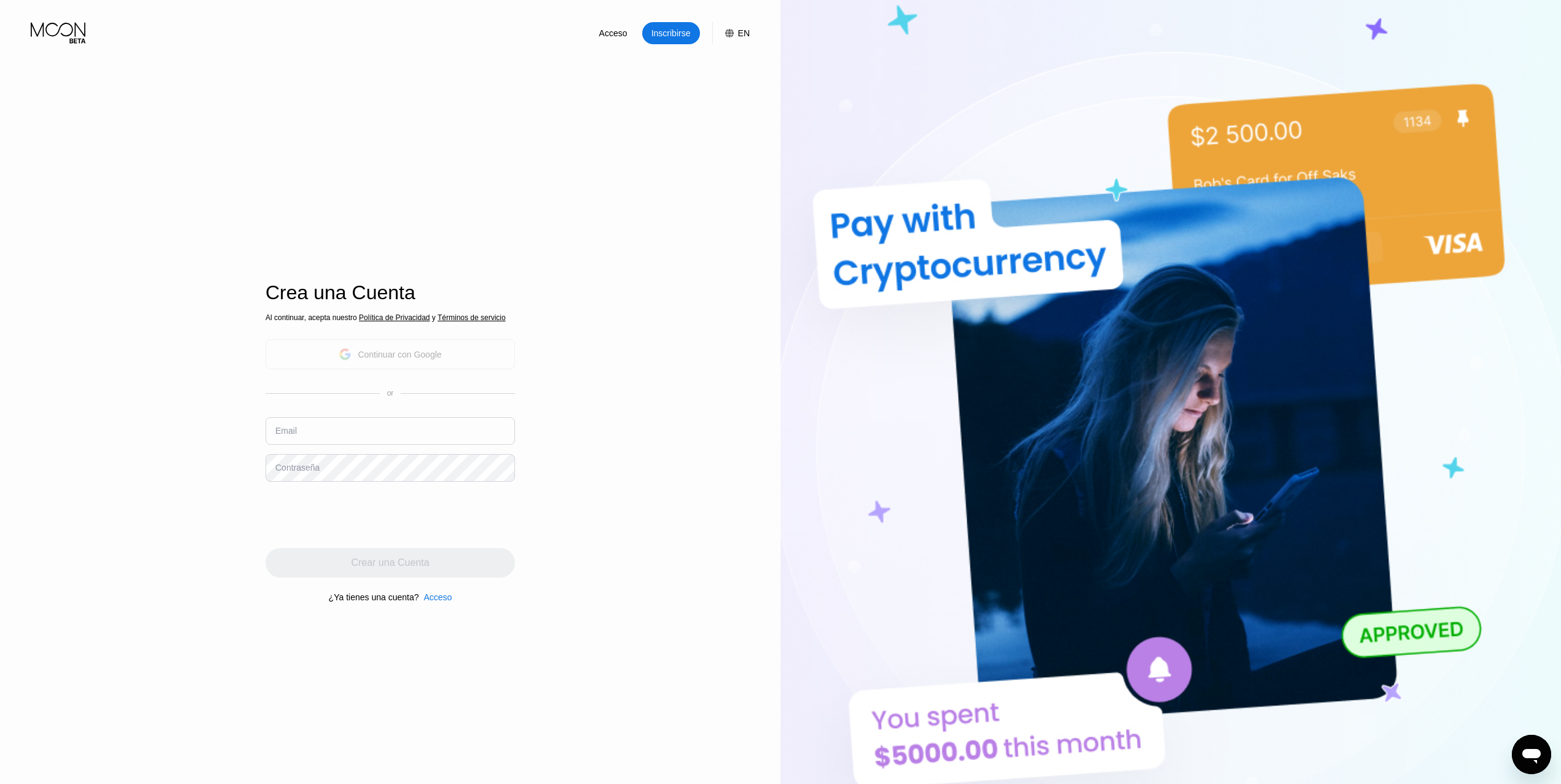
click at [384, 350] on div "Continuar con Google" at bounding box center [399, 355] width 84 height 10
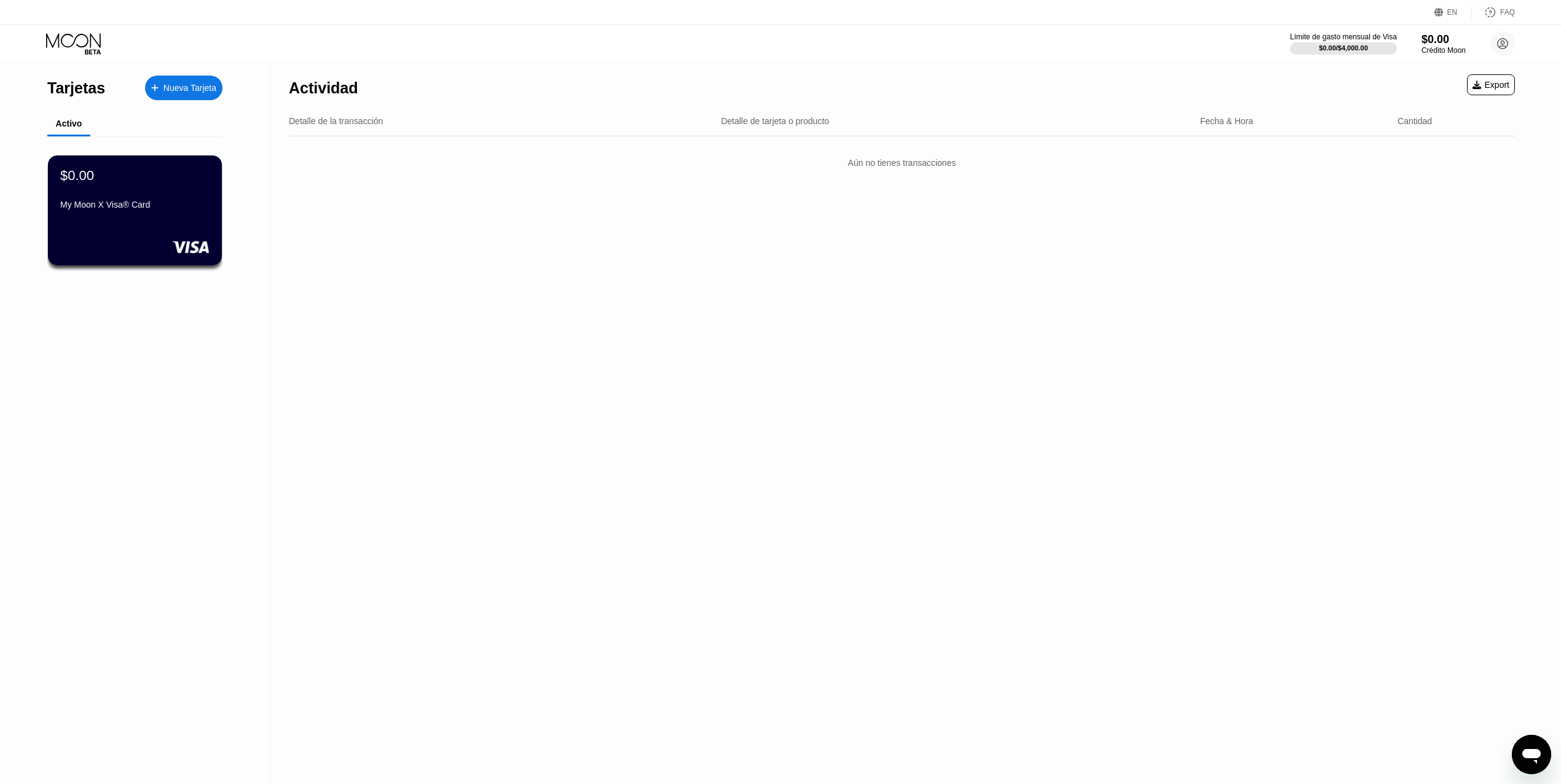
click at [1497, 39] on circle at bounding box center [1502, 44] width 25 height 25
click at [1500, 39] on icon at bounding box center [1502, 44] width 10 height 10
click at [1504, 45] on icon at bounding box center [1503, 44] width 7 height 7
click at [1503, 45] on icon at bounding box center [1503, 44] width 7 height 7
click at [1502, 43] on icon at bounding box center [1502, 44] width 25 height 25
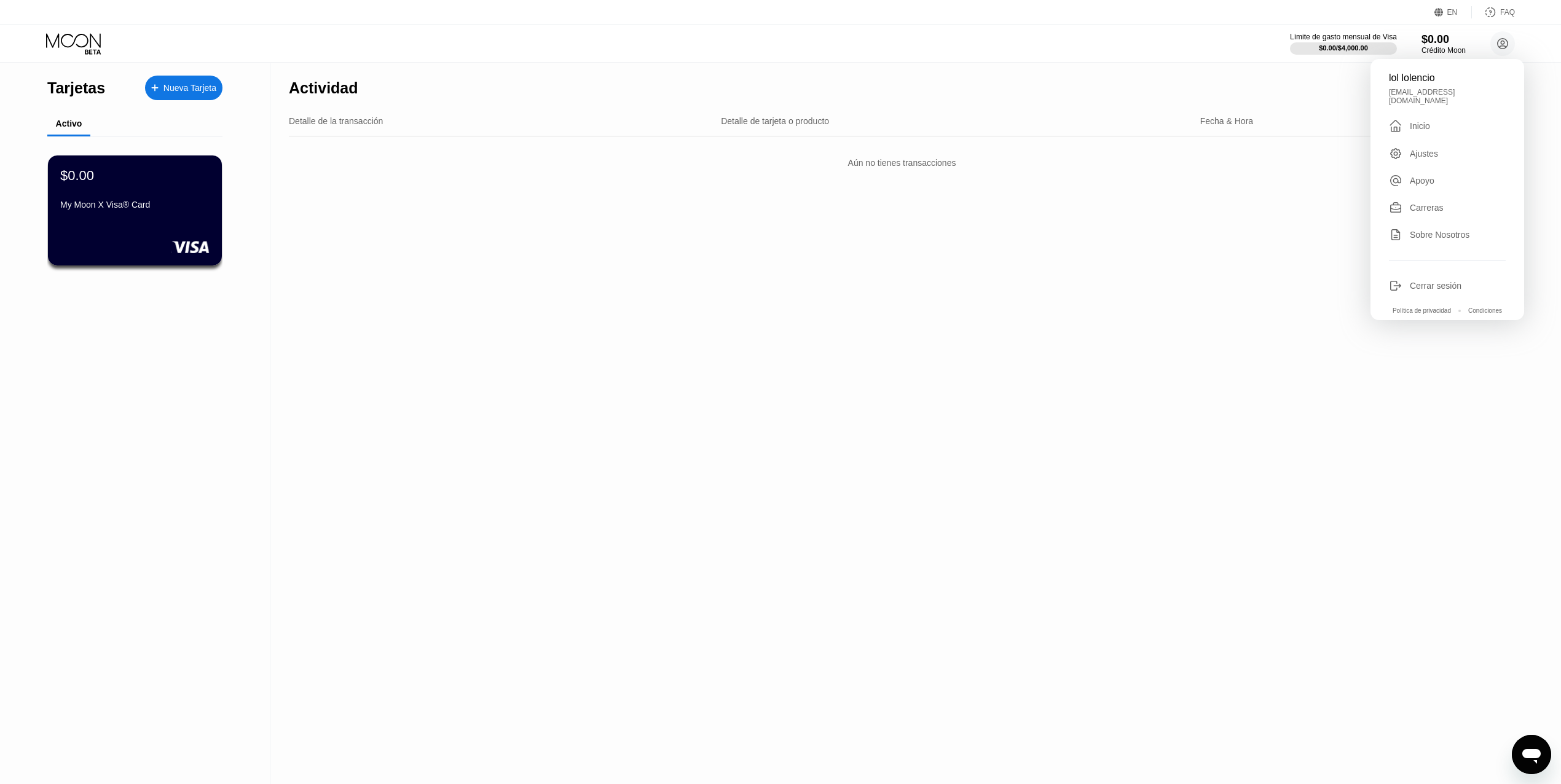
click at [1440, 286] on div "lol lolencio [EMAIL_ADDRESS][DOMAIN_NAME]  [PERSON_NAME] Apoyo Carreras Sobre …" at bounding box center [1447, 189] width 154 height 261
click at [1442, 281] on div "Cerrar sesión" at bounding box center [1435, 286] width 51 height 10
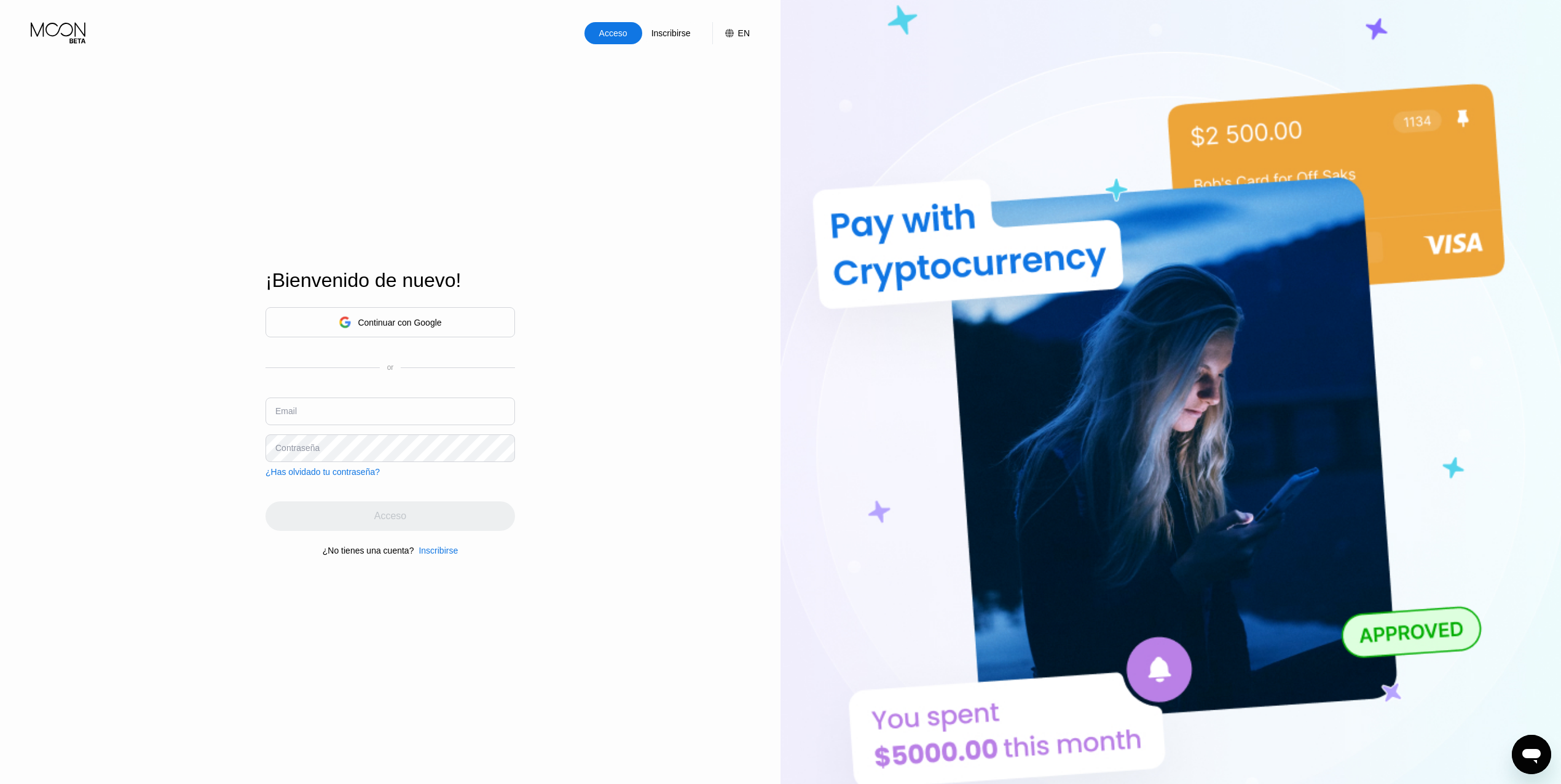
click at [624, 39] on div "Acceso" at bounding box center [613, 33] width 31 height 12
click at [661, 36] on div "Inscribirse" at bounding box center [671, 33] width 42 height 12
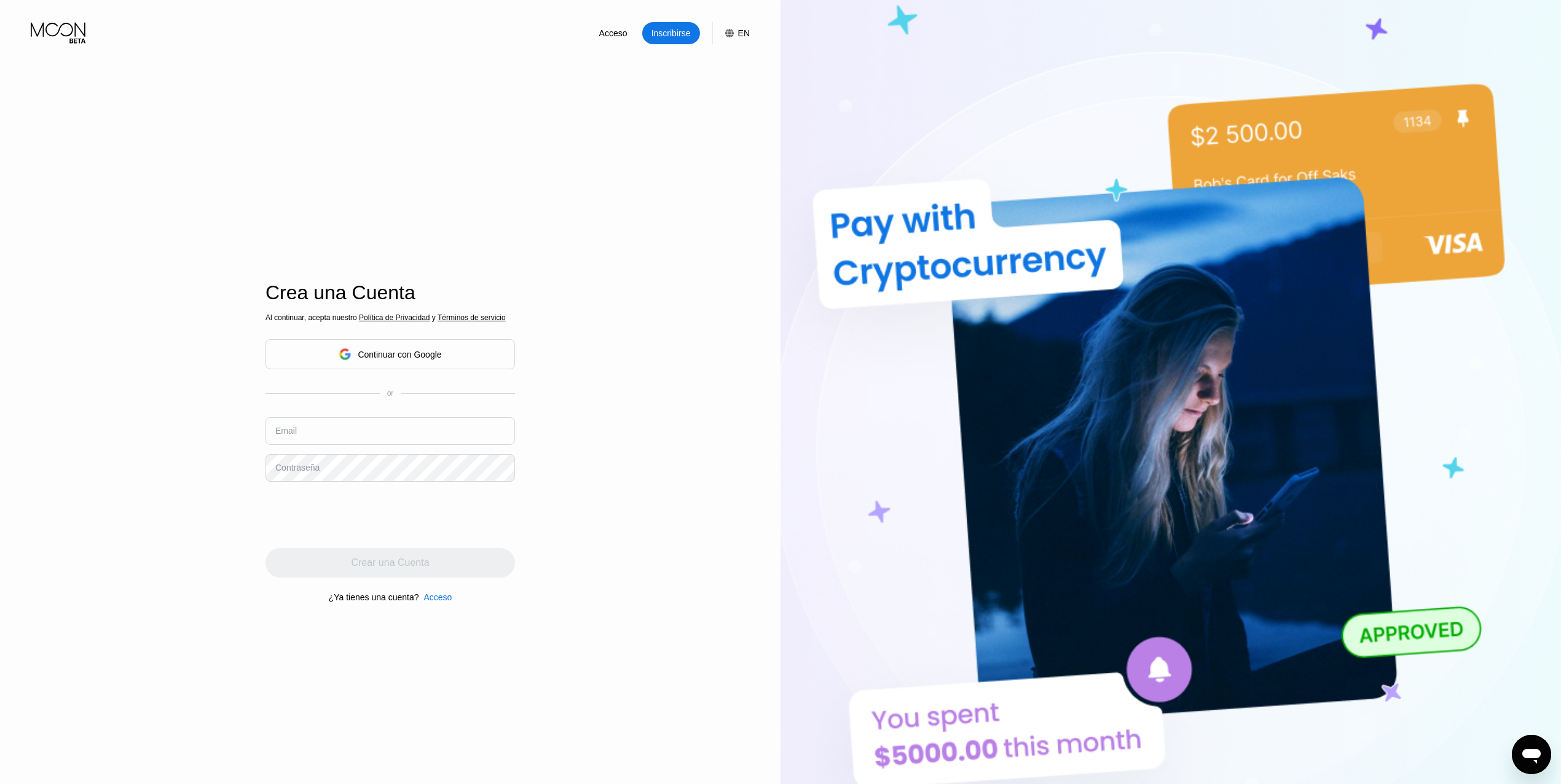
click at [387, 358] on div "Continuar con Google" at bounding box center [399, 355] width 84 height 10
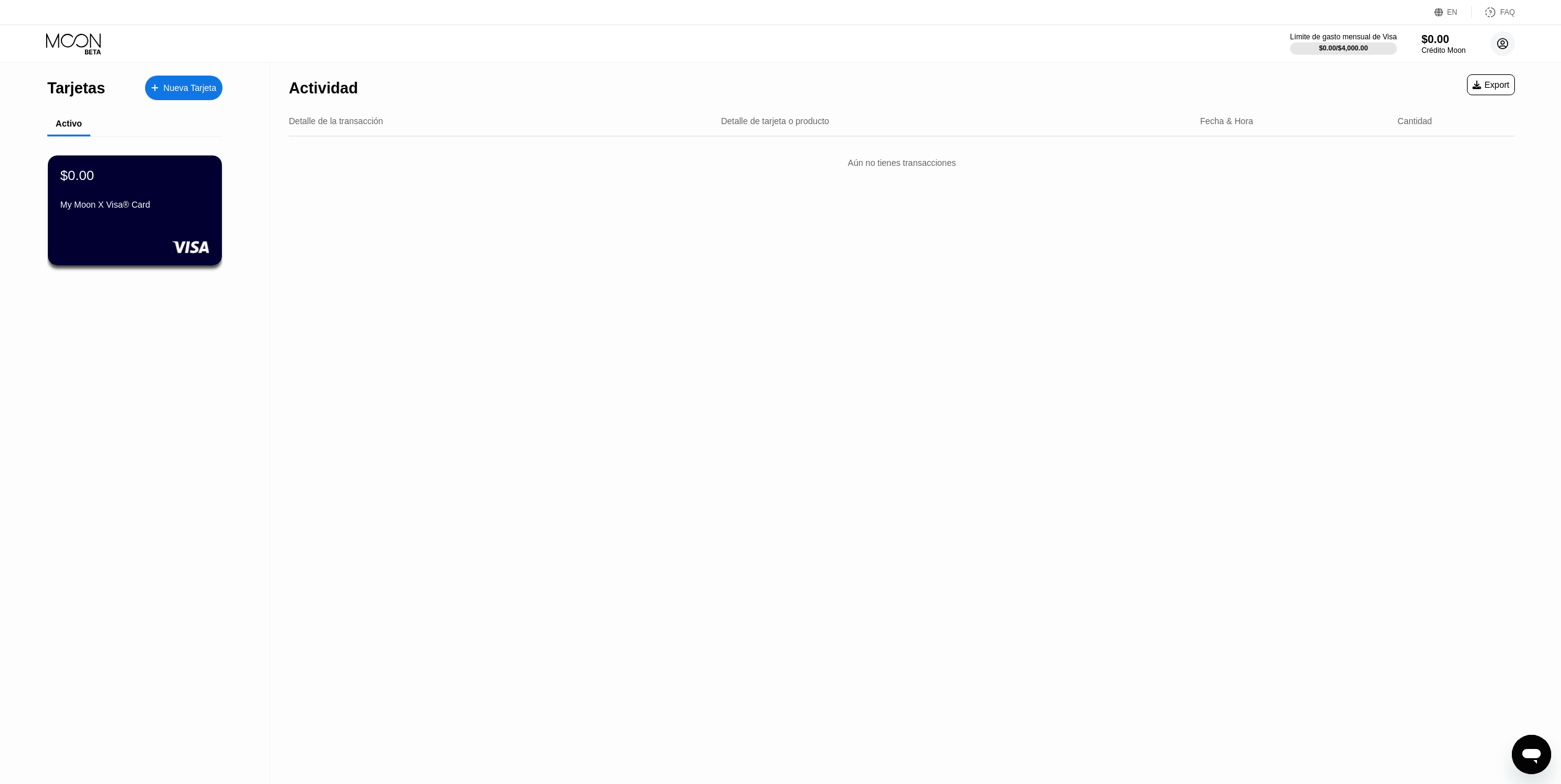
click at [1504, 37] on circle at bounding box center [1502, 44] width 25 height 25
click at [1447, 266] on div "lol lolencio [EMAIL_ADDRESS][DOMAIN_NAME]  [PERSON_NAME] Apoyo Carreras Sobre …" at bounding box center [1447, 189] width 154 height 261
click at [1447, 269] on div "lol lolencio [EMAIL_ADDRESS][DOMAIN_NAME]  [PERSON_NAME] Apoyo Carreras Sobre …" at bounding box center [1447, 189] width 154 height 261
click at [1447, 270] on div "lol lolencio [EMAIL_ADDRESS][DOMAIN_NAME]  [PERSON_NAME] Apoyo Carreras Sobre …" at bounding box center [1447, 189] width 154 height 261
click at [1446, 281] on div "Cerrar sesión" at bounding box center [1435, 286] width 51 height 10
